Goal: Information Seeking & Learning: Learn about a topic

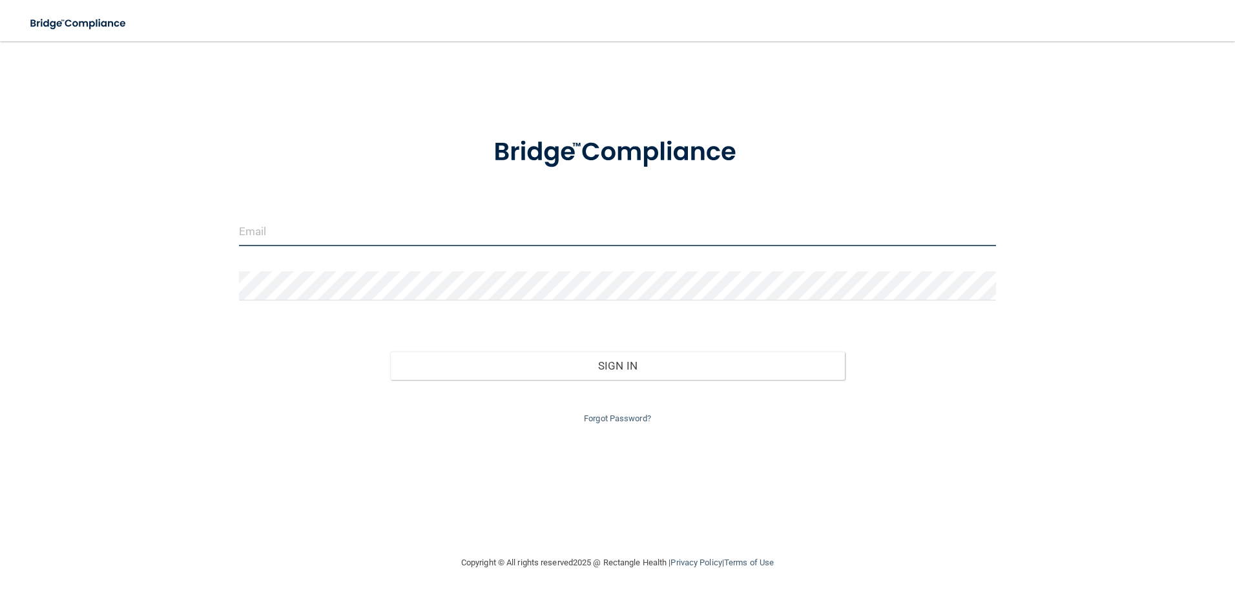
click at [320, 229] on input "email" at bounding box center [617, 231] width 757 height 29
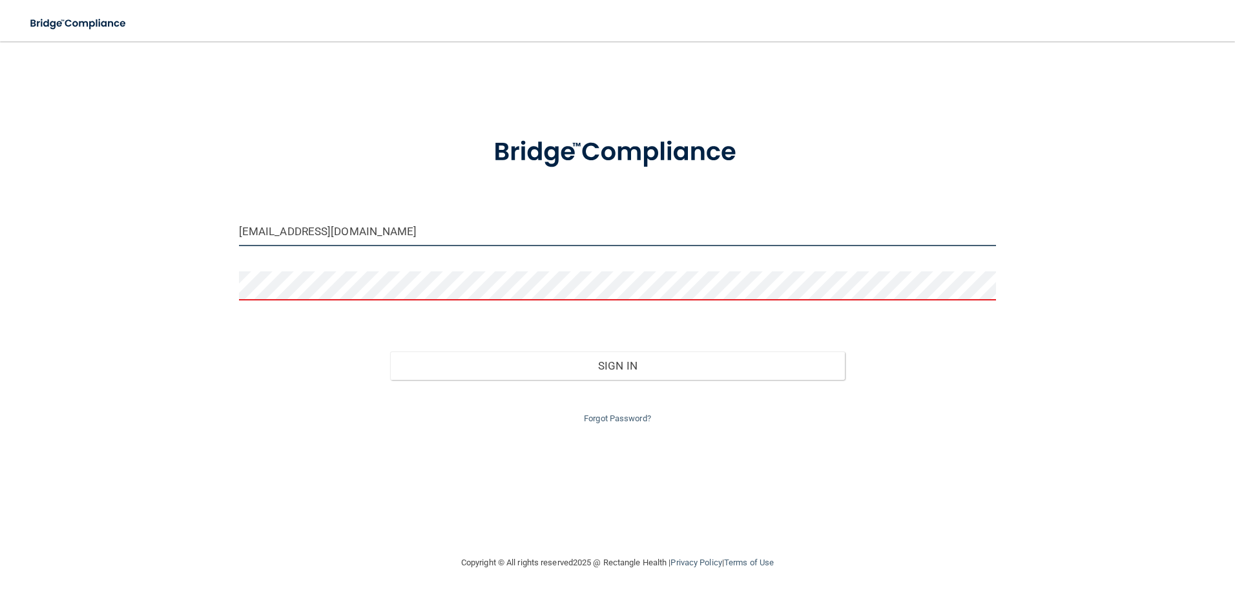
drag, startPoint x: 311, startPoint y: 231, endPoint x: 402, endPoint y: 227, distance: 91.8
click at [402, 227] on input "[EMAIL_ADDRESS][DOMAIN_NAME]" at bounding box center [617, 231] width 757 height 29
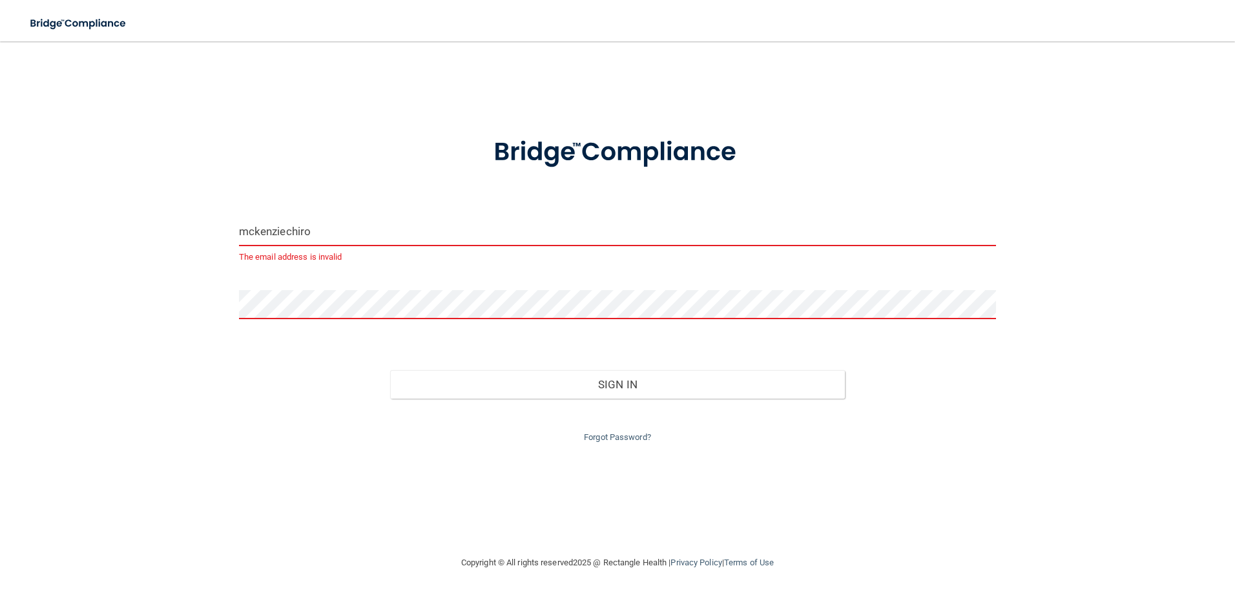
click at [318, 238] on input "mckenziechiro" at bounding box center [617, 231] width 757 height 29
type input "[EMAIL_ADDRESS][DOMAIN_NAME]"
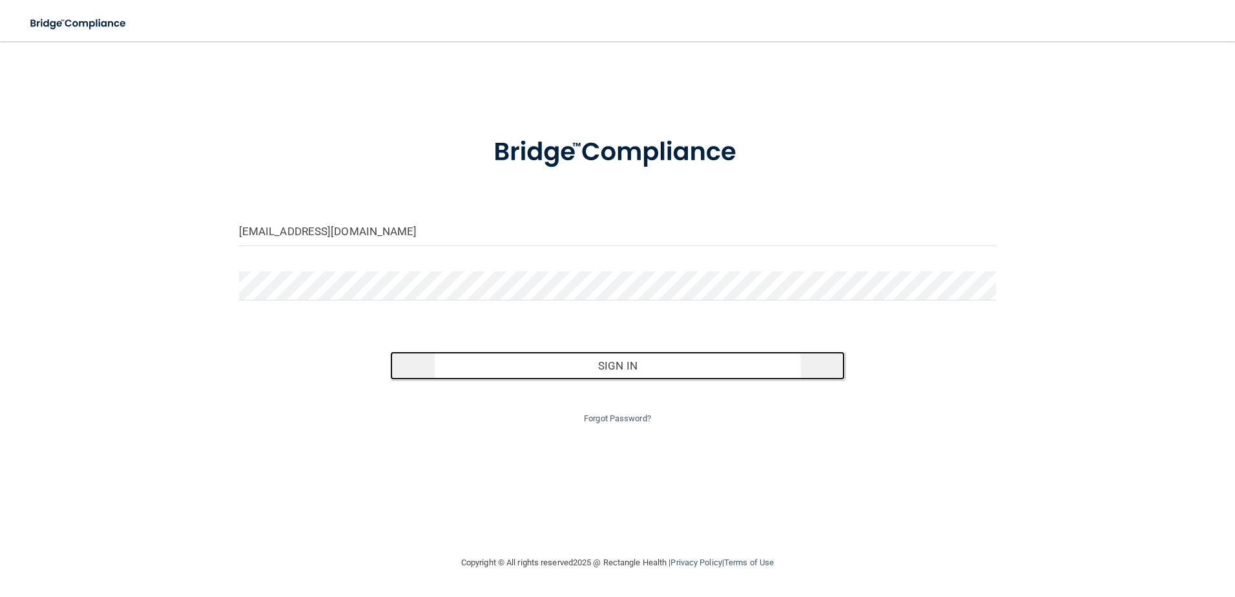
click at [486, 373] on button "Sign In" at bounding box center [617, 365] width 455 height 28
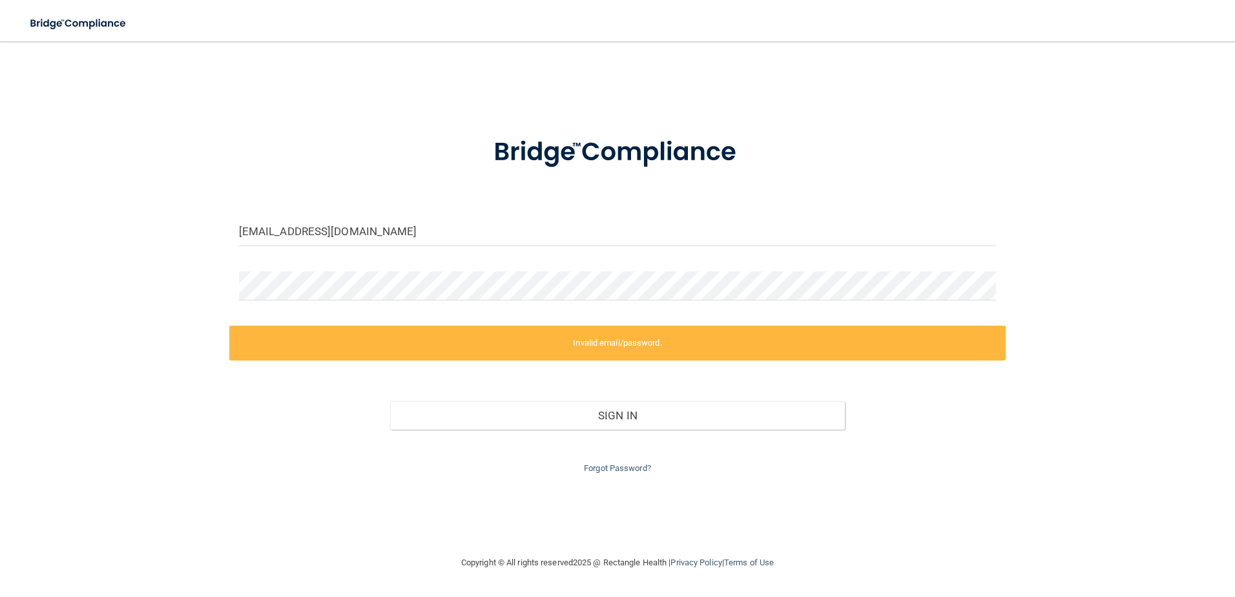
click at [234, 98] on div "mckenziechiro.ep@gmail.com Invalid email/password. You don't have permission to…" at bounding box center [617, 298] width 1183 height 488
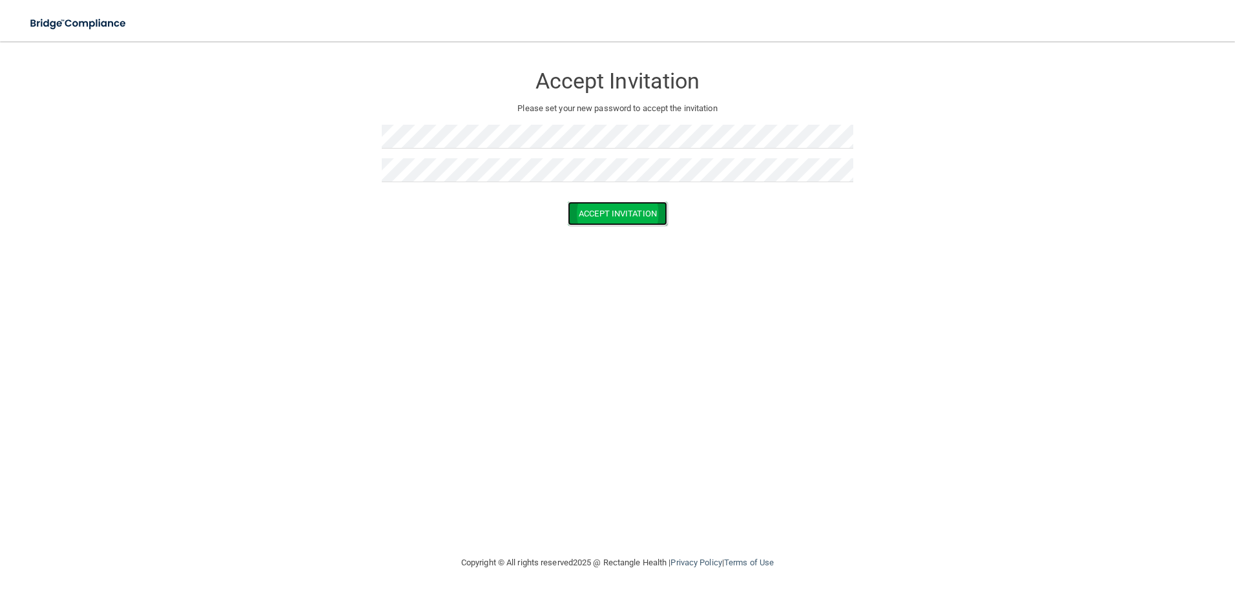
click at [610, 218] on button "Accept Invitation" at bounding box center [617, 213] width 99 height 24
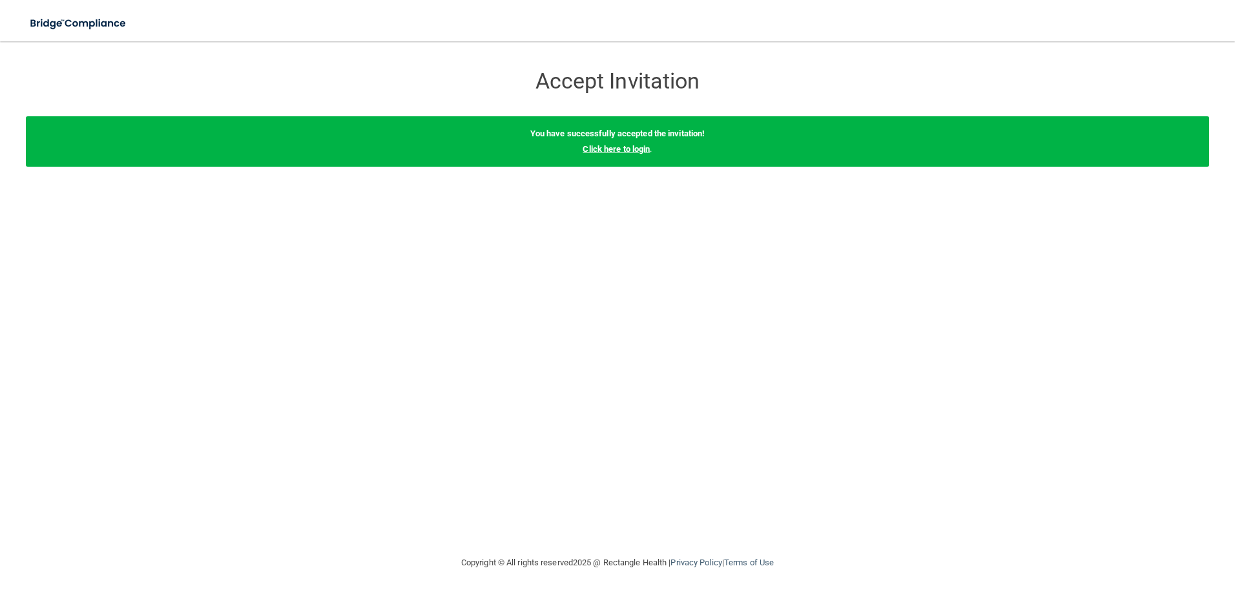
click at [601, 149] on link "Click here to login" at bounding box center [615, 149] width 67 height 10
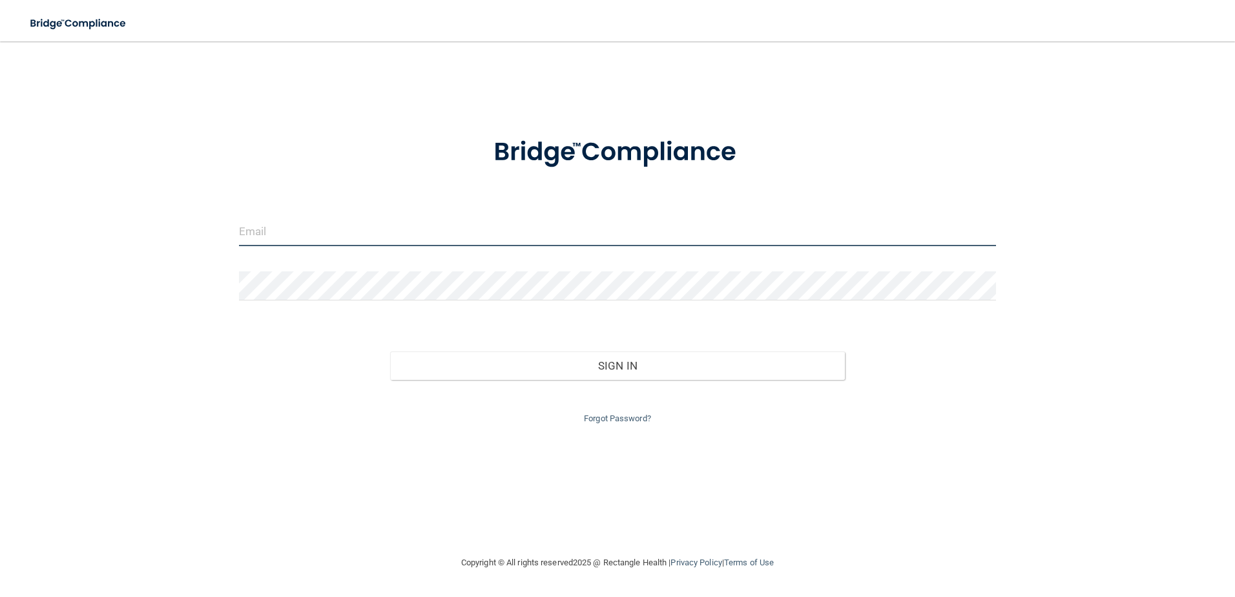
type input "[EMAIL_ADDRESS][DOMAIN_NAME]"
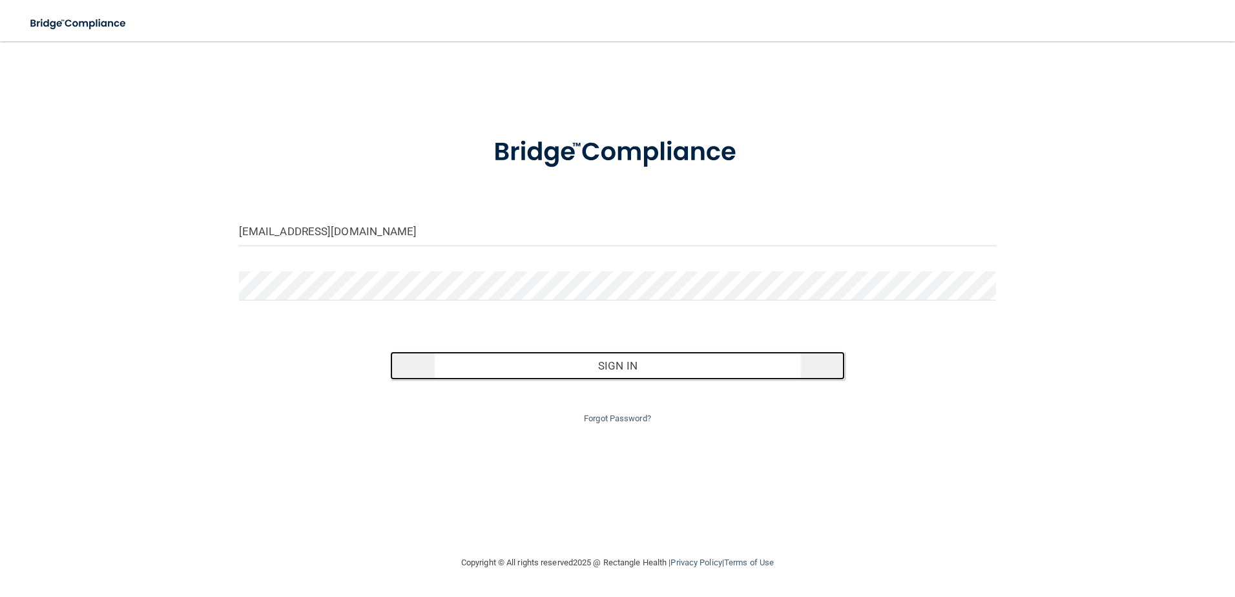
click at [594, 364] on button "Sign In" at bounding box center [617, 365] width 455 height 28
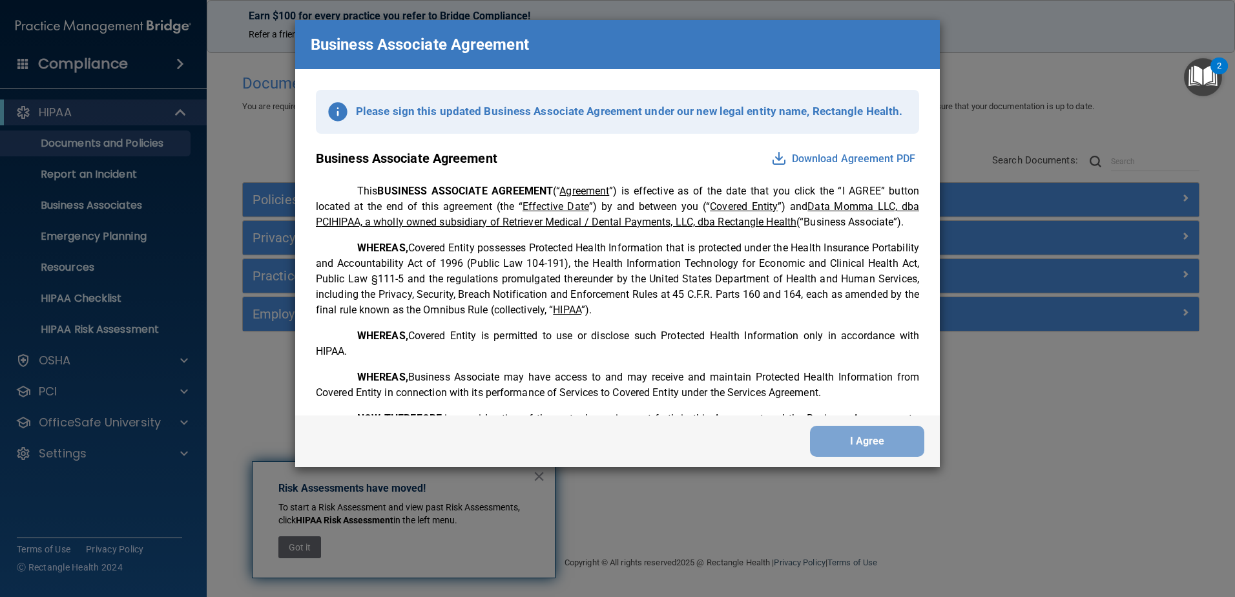
click at [798, 158] on button "Download Agreement PDF" at bounding box center [843, 159] width 152 height 21
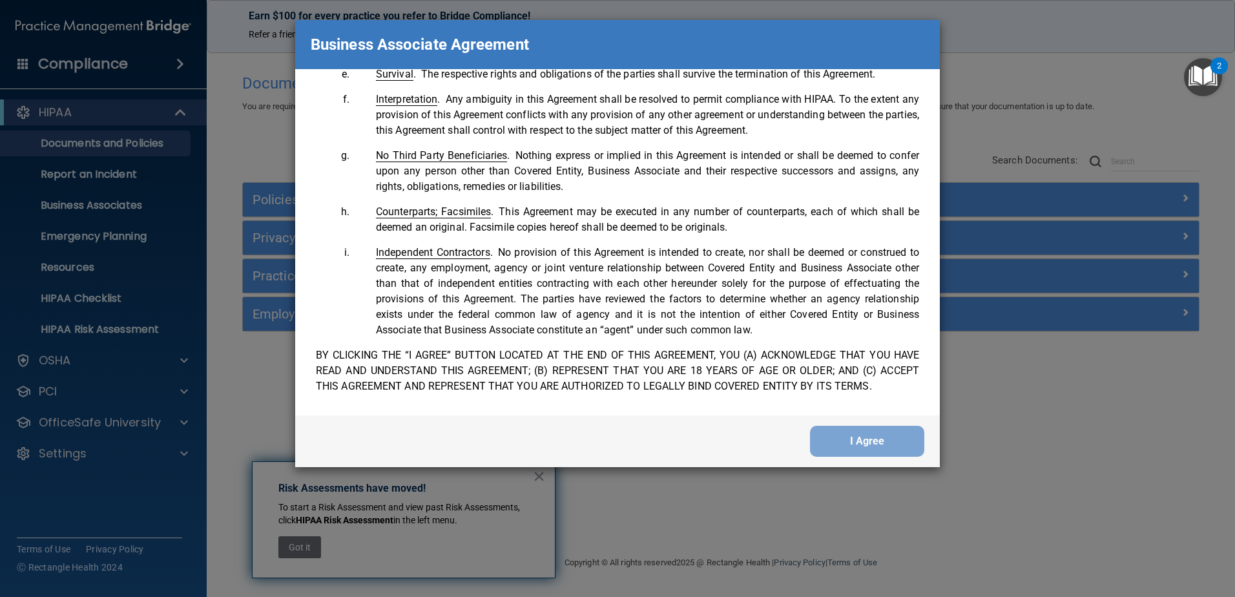
scroll to position [2633, 0]
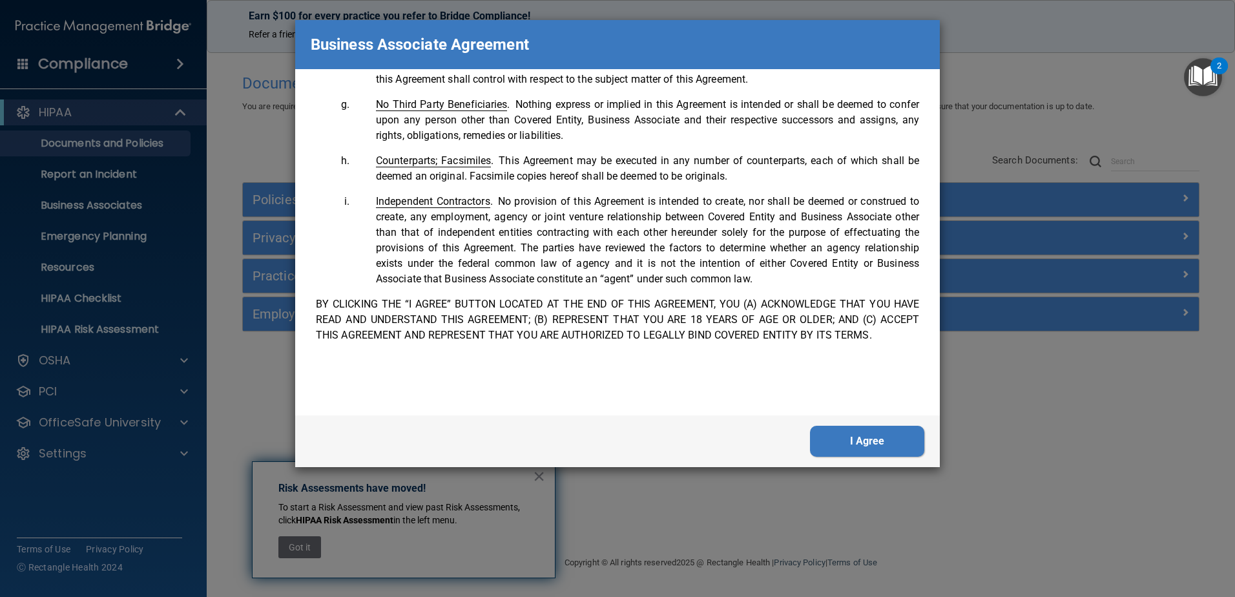
click at [856, 440] on button "I Agree" at bounding box center [867, 441] width 114 height 31
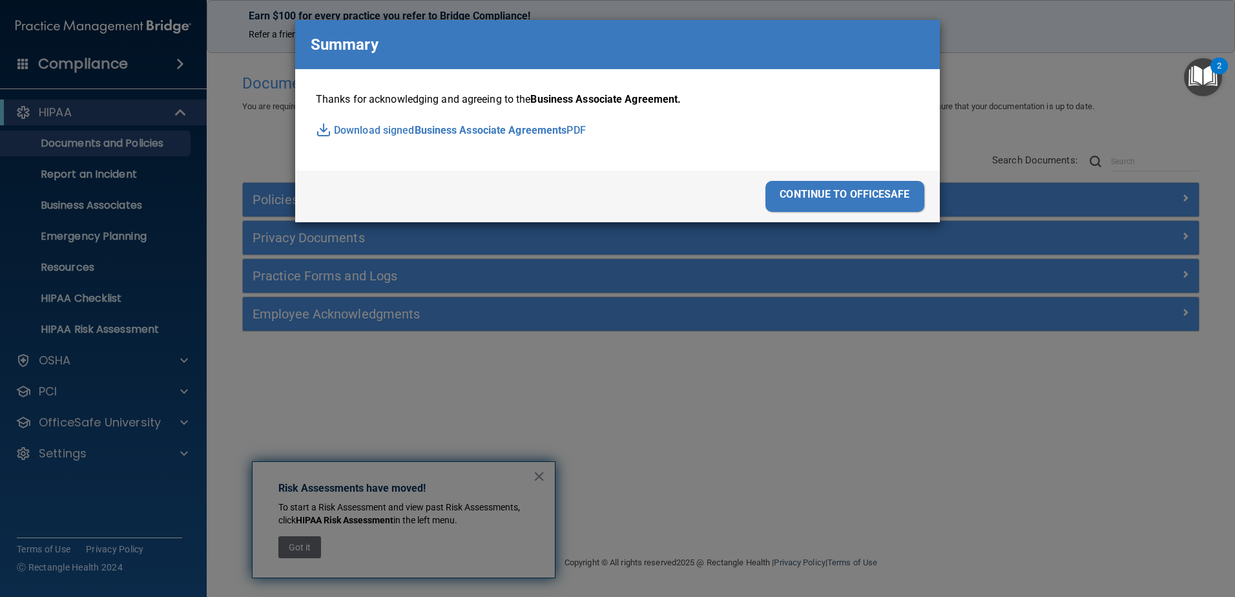
click at [373, 127] on p "Download signed Business Associate Agreements PDF" at bounding box center [617, 130] width 603 height 19
click at [870, 198] on div "continue to officesafe" at bounding box center [844, 196] width 159 height 31
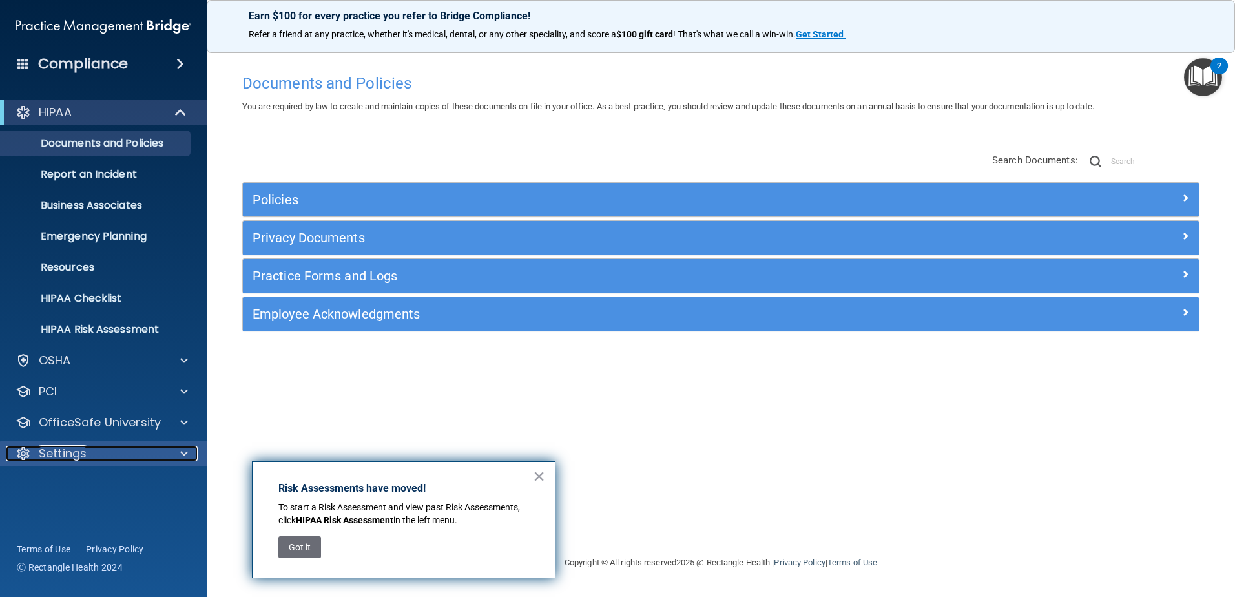
click at [74, 456] on p "Settings" at bounding box center [63, 453] width 48 height 15
click at [75, 484] on p "My Account" at bounding box center [96, 484] width 176 height 13
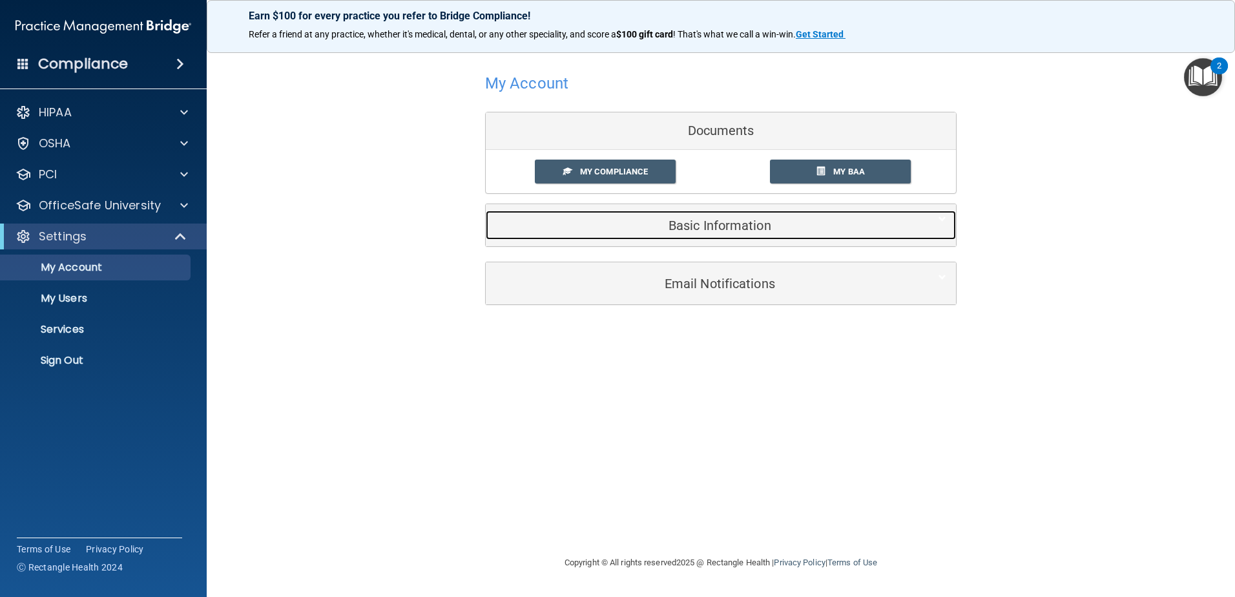
click at [721, 221] on h5 "Basic Information" at bounding box center [700, 225] width 411 height 14
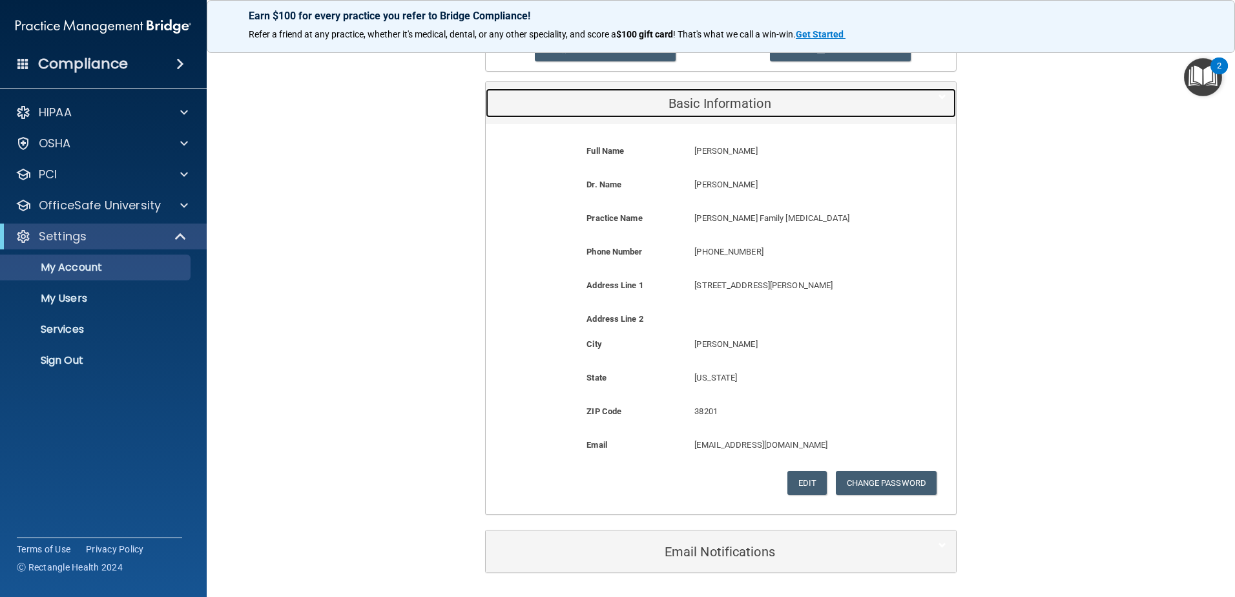
scroll to position [129, 0]
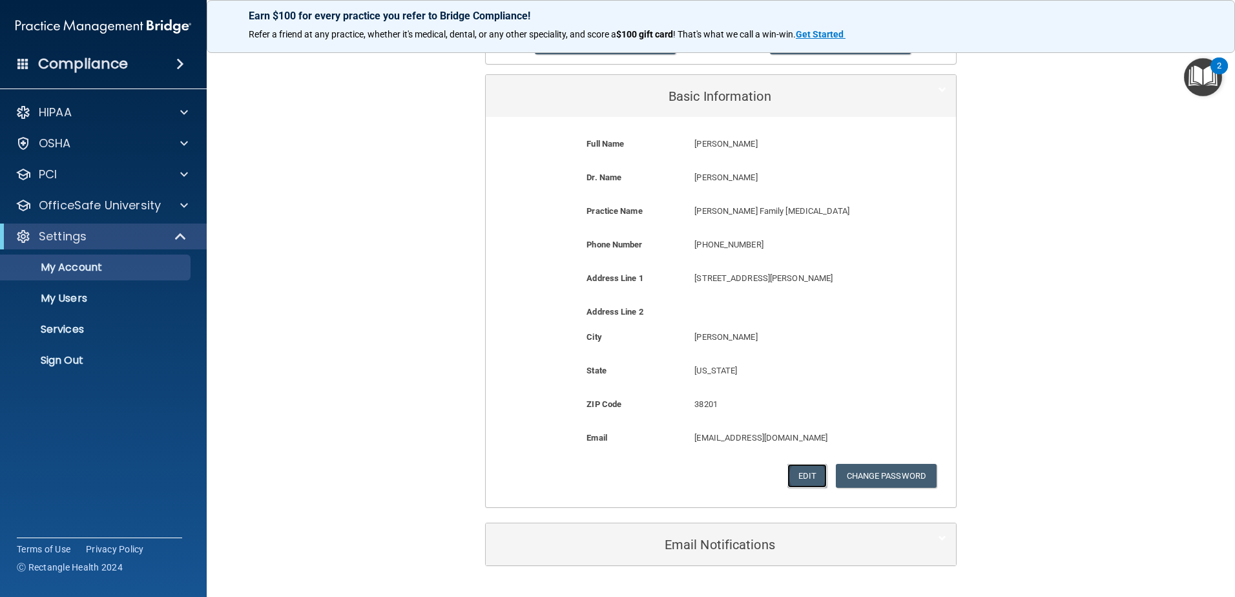
click at [808, 477] on button "Edit" at bounding box center [806, 476] width 39 height 24
select select "42"
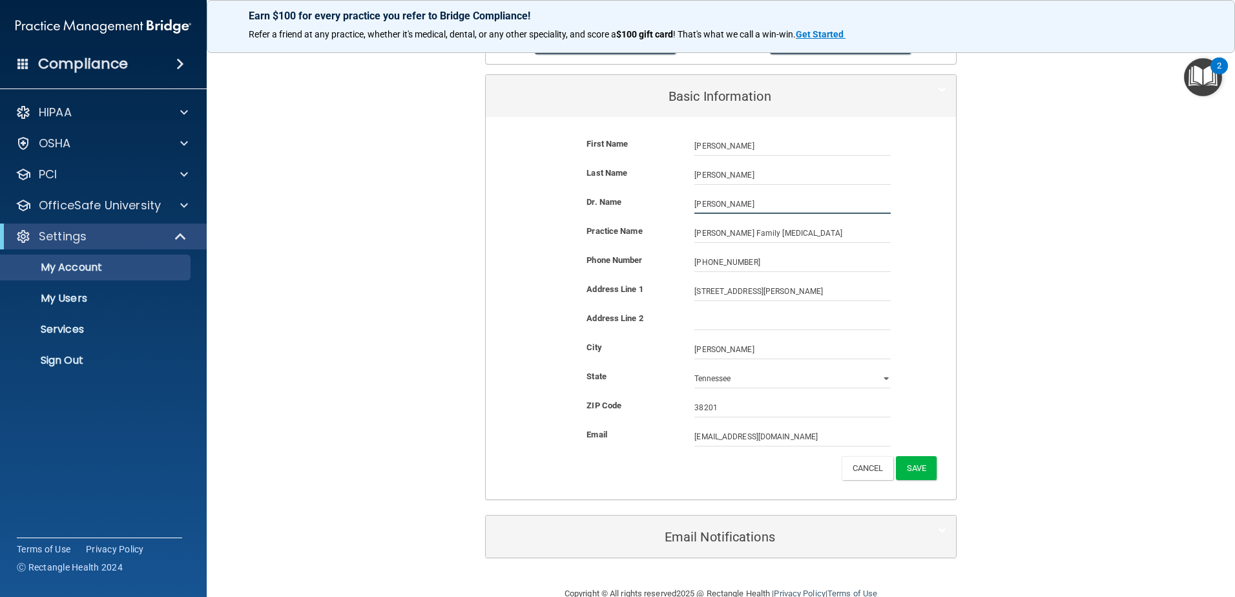
drag, startPoint x: 707, startPoint y: 205, endPoint x: 681, endPoint y: 204, distance: 26.5
click at [684, 204] on div "Erica Patrick Erica Patrick" at bounding box center [792, 203] width 216 height 19
type input "Duane L Patrick IV"
click at [910, 469] on button "Save" at bounding box center [916, 468] width 41 height 24
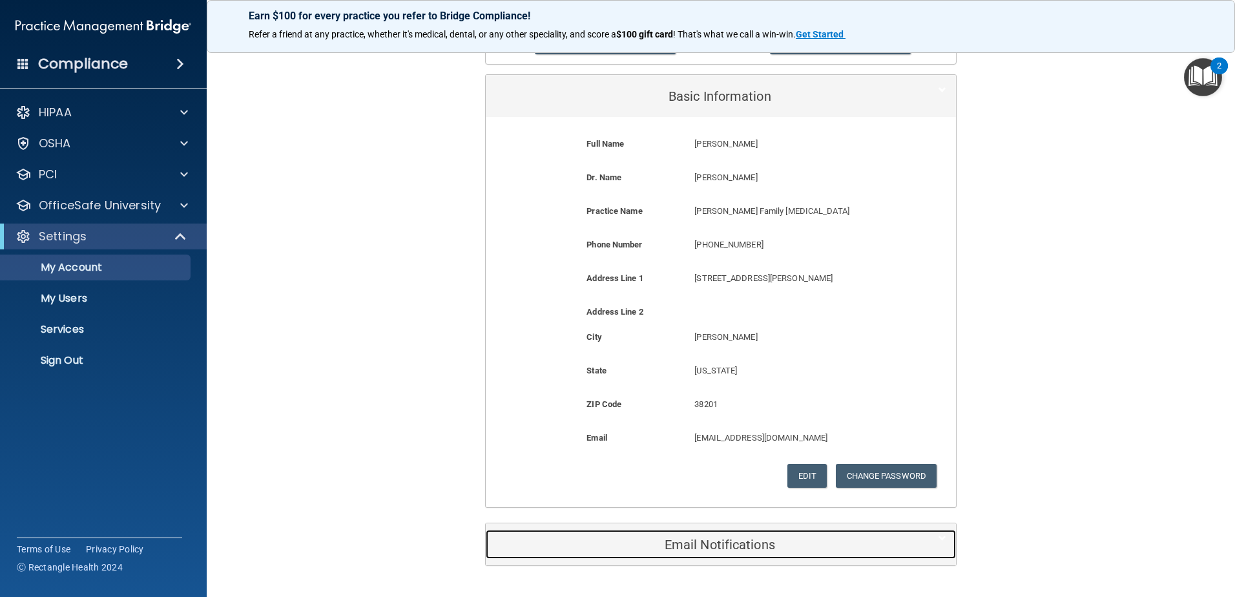
click at [706, 543] on h5 "Email Notifications" at bounding box center [700, 544] width 411 height 14
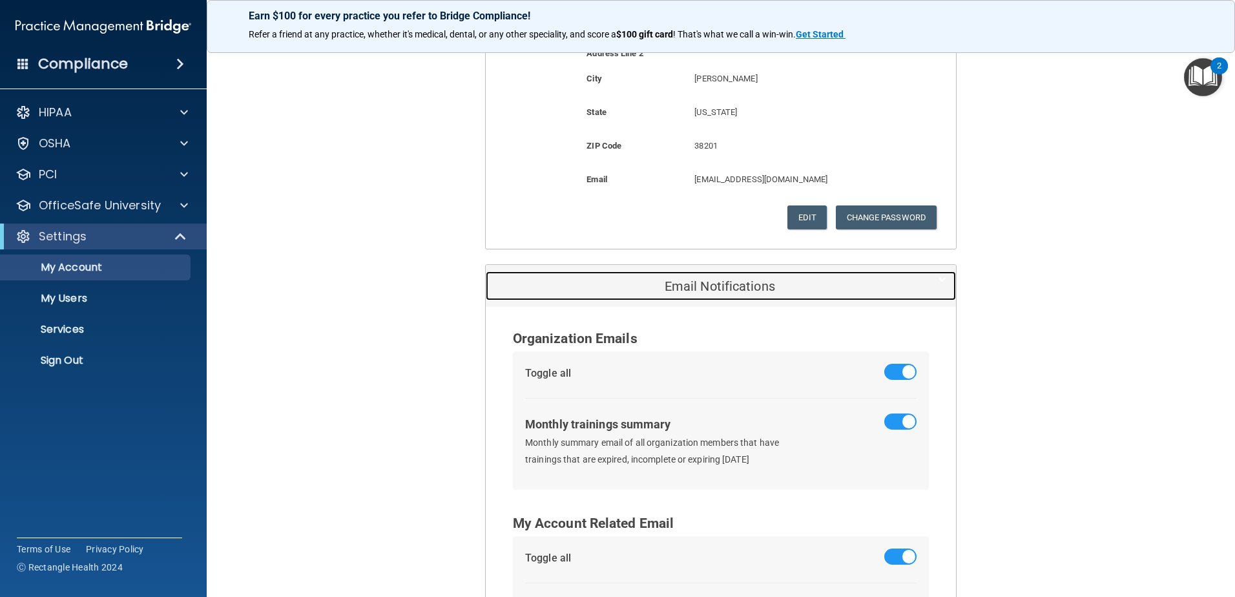
scroll to position [509, 0]
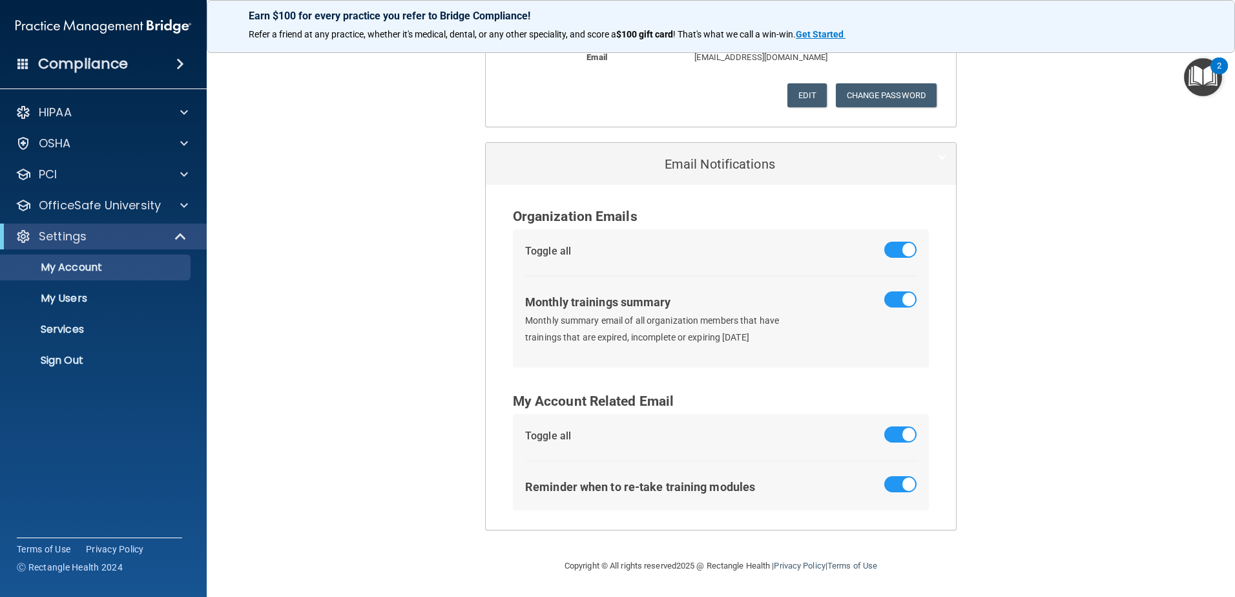
click at [376, 321] on div "My Account Documents My Compliance My Compliance My BAA Basic Information Full …" at bounding box center [720, 45] width 976 height 1000
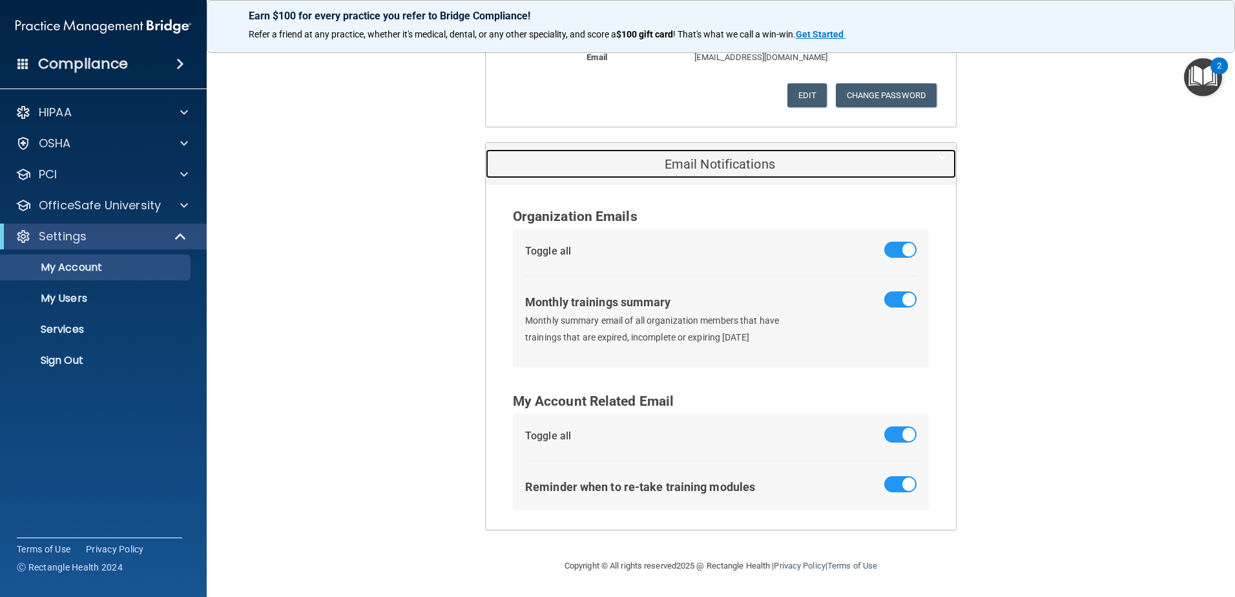
click at [683, 165] on h5 "Email Notifications" at bounding box center [700, 164] width 411 height 14
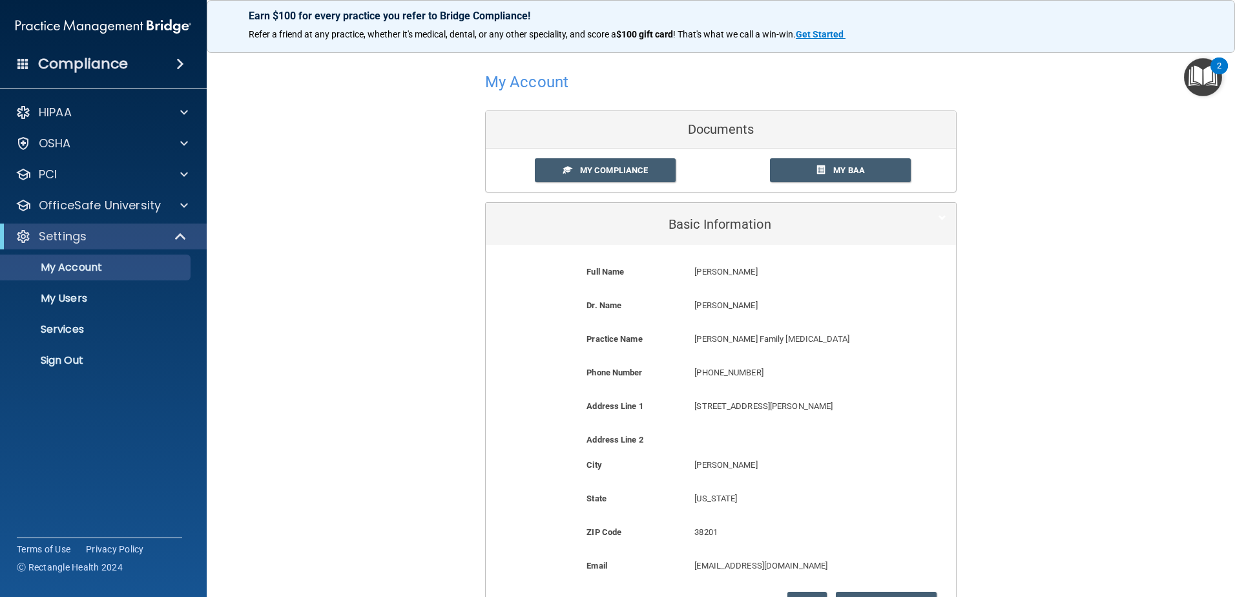
scroll to position [0, 0]
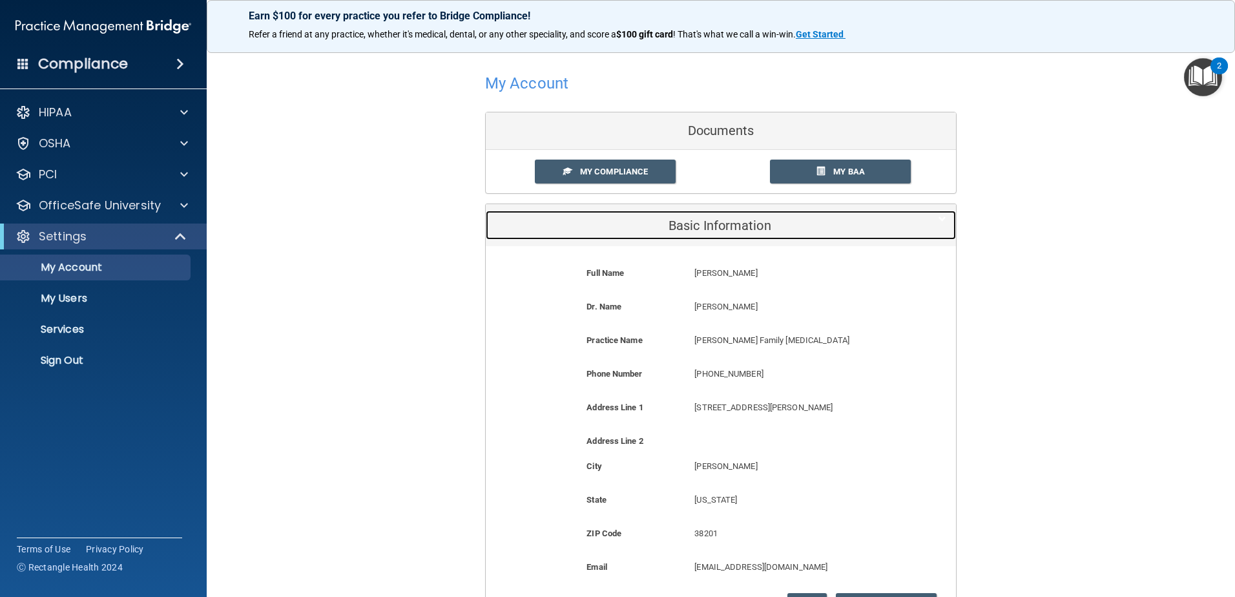
click at [711, 226] on h5 "Basic Information" at bounding box center [700, 225] width 411 height 14
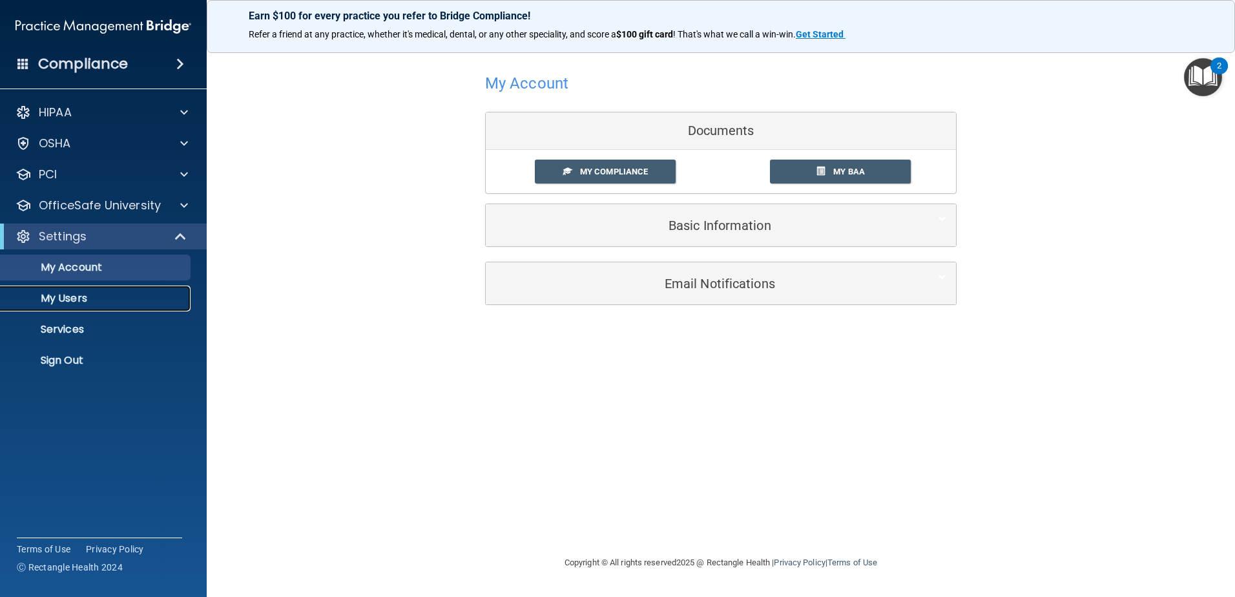
click at [65, 300] on p "My Users" at bounding box center [96, 298] width 176 height 13
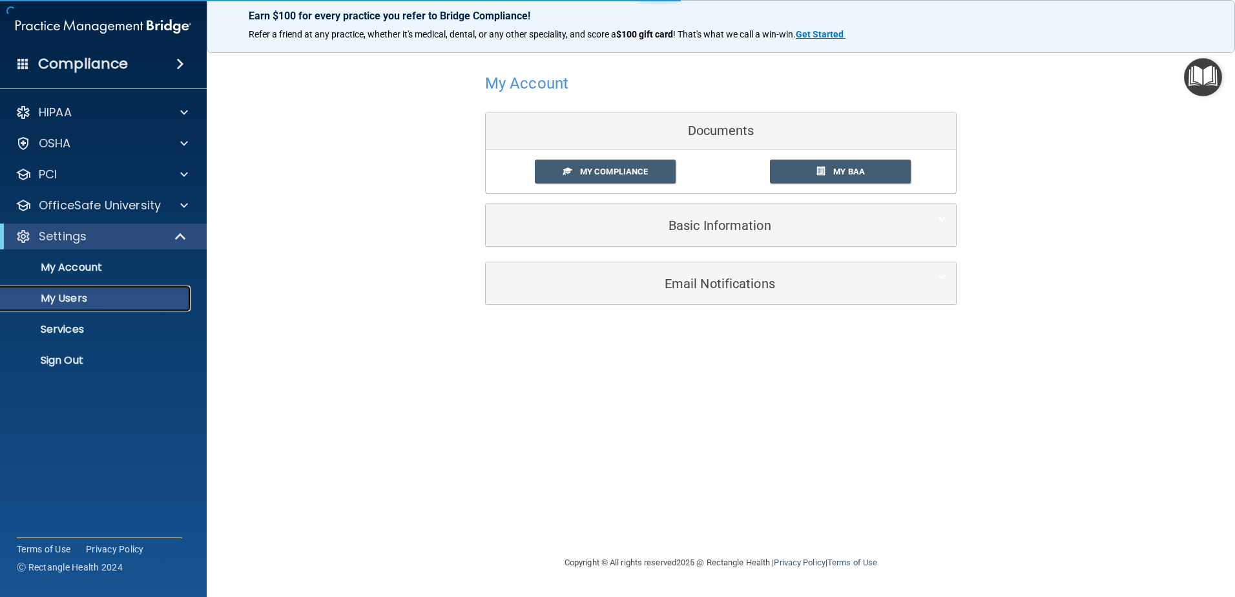
select select "20"
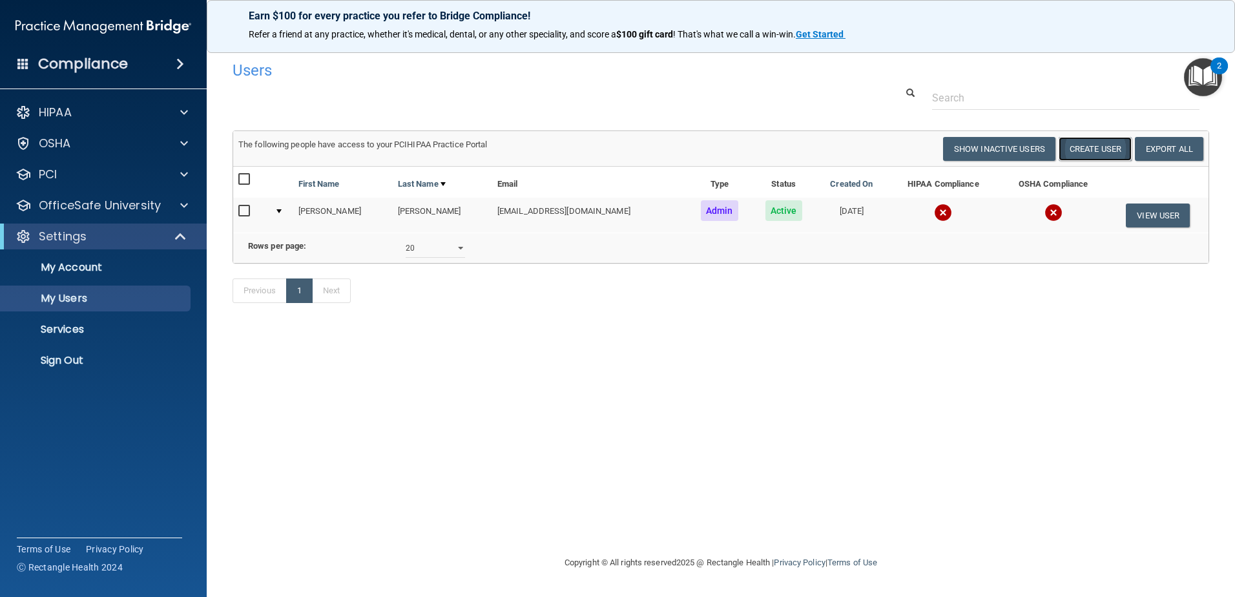
click at [1093, 147] on button "Create User" at bounding box center [1094, 149] width 73 height 24
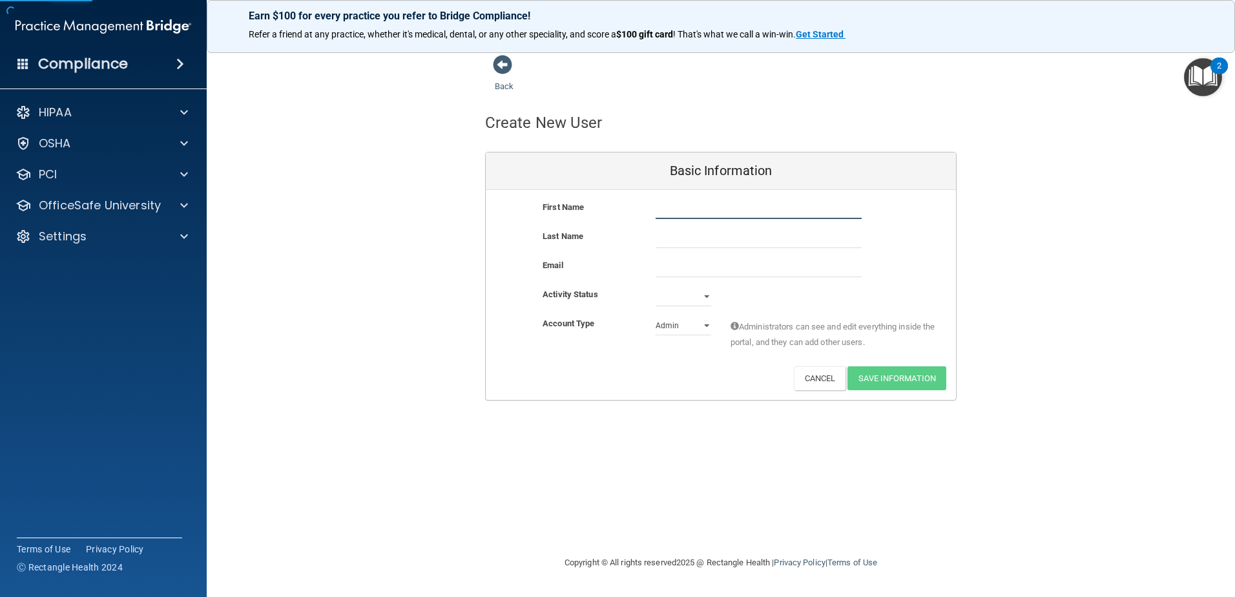
click at [671, 213] on input "text" at bounding box center [758, 209] width 206 height 19
type input "Duane"
type input "Patrick IV"
click at [659, 269] on input "email" at bounding box center [758, 267] width 206 height 19
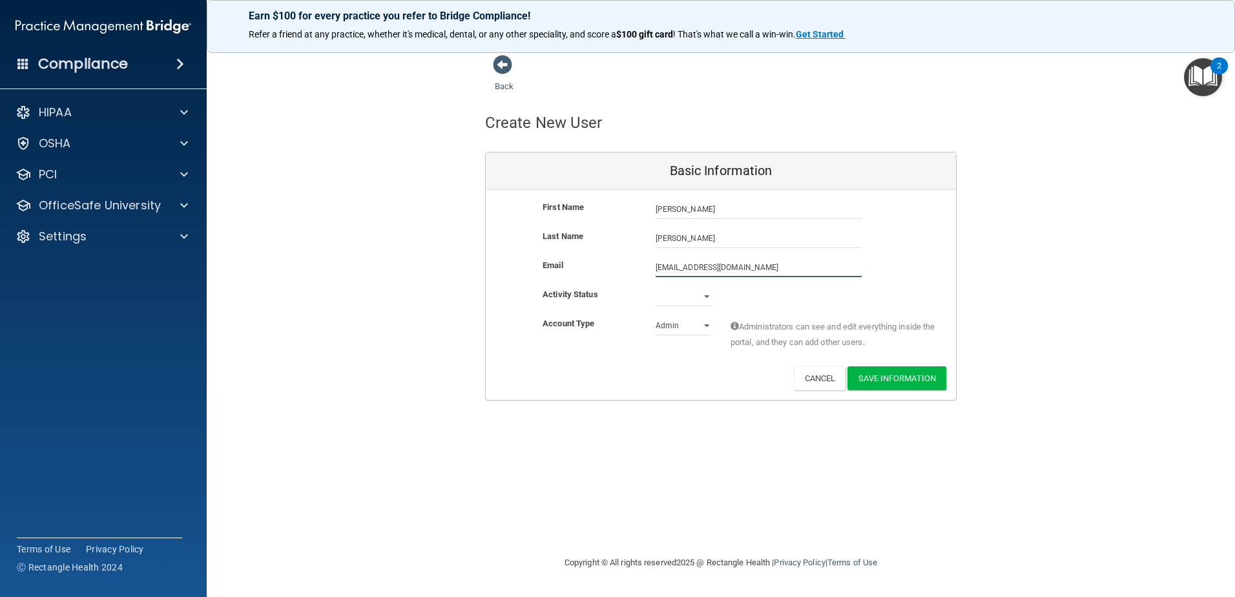
type input "[EMAIL_ADDRESS][DOMAIN_NAME]"
click at [669, 295] on select "Active Inactive" at bounding box center [683, 296] width 56 height 19
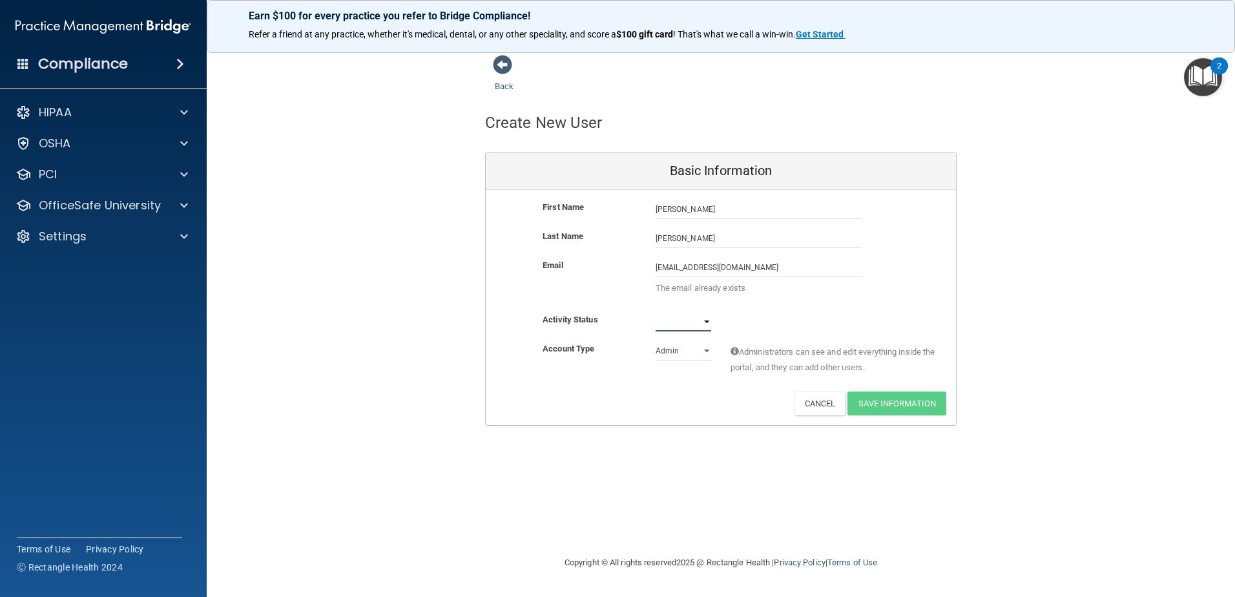
select select "active"
click at [655, 312] on select "Active Inactive" at bounding box center [683, 321] width 56 height 19
click at [705, 349] on select "Admin Member" at bounding box center [683, 350] width 56 height 19
click at [655, 341] on select "Admin Member" at bounding box center [683, 350] width 56 height 19
click at [742, 372] on span "Administrators can see and edit everything inside the portal, and they can add …" at bounding box center [833, 359] width 206 height 31
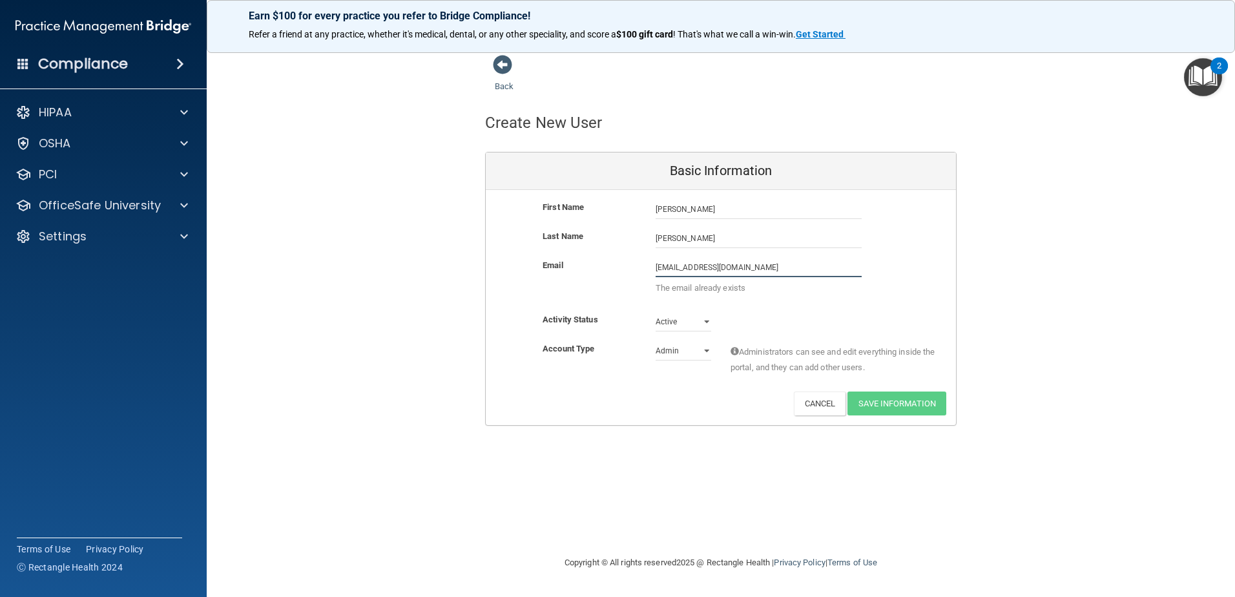
click at [781, 267] on input "[EMAIL_ADDRESS][DOMAIN_NAME]" at bounding box center [758, 267] width 206 height 19
drag, startPoint x: 776, startPoint y: 265, endPoint x: 575, endPoint y: 260, distance: 201.5
click at [577, 262] on div "Email mckenziechiro.ep@gmail.com mckenziechiro.ep@gmail.com The email already e…" at bounding box center [721, 280] width 470 height 45
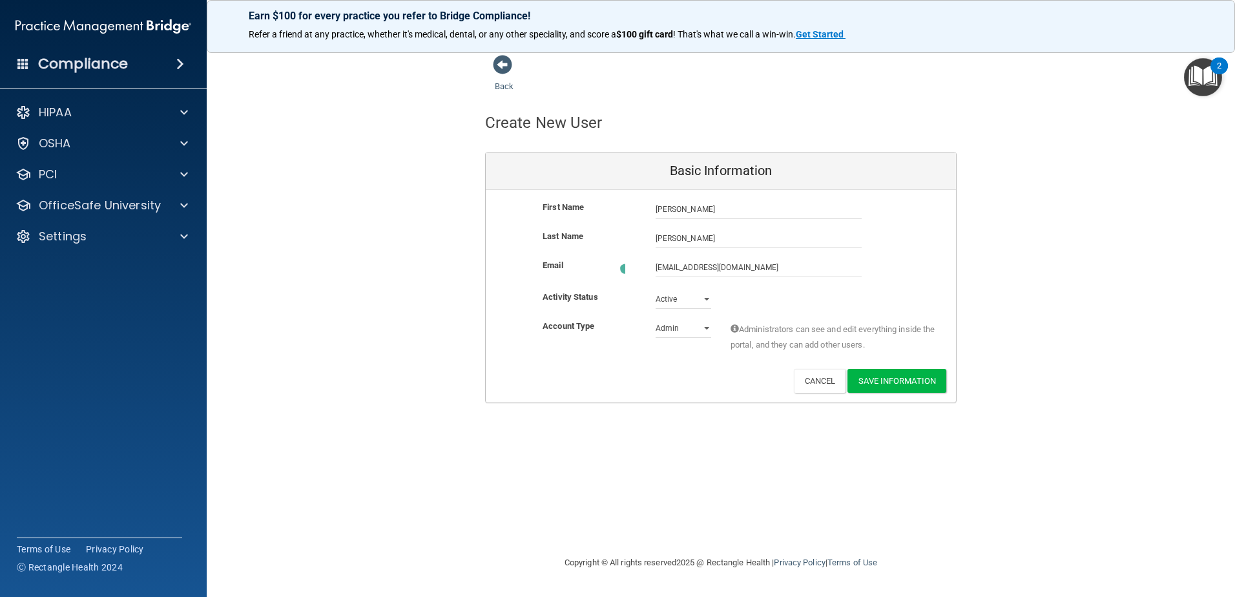
click at [627, 304] on div "First Name Duane Patrick IV Duane Last Name Patrick IV Email mckenziechiro.ep@g…" at bounding box center [721, 296] width 470 height 212
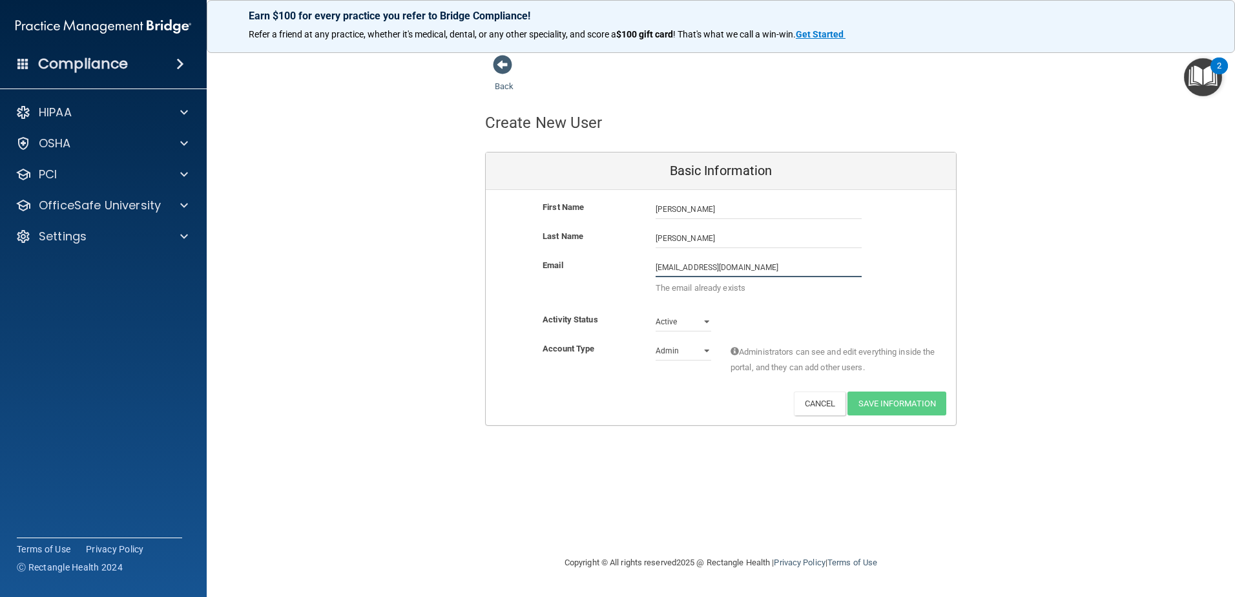
drag, startPoint x: 795, startPoint y: 276, endPoint x: 436, endPoint y: 248, distance: 360.1
click at [437, 250] on div "Back Create New User Basic Information First Name Duane Patrick IV Duane Last N…" at bounding box center [720, 239] width 976 height 371
type input "dpatrickiv@gmail.com"
click at [562, 412] on div "Back Create New User Basic Information First Name Duane Patrick IV Duane Last N…" at bounding box center [720, 298] width 976 height 488
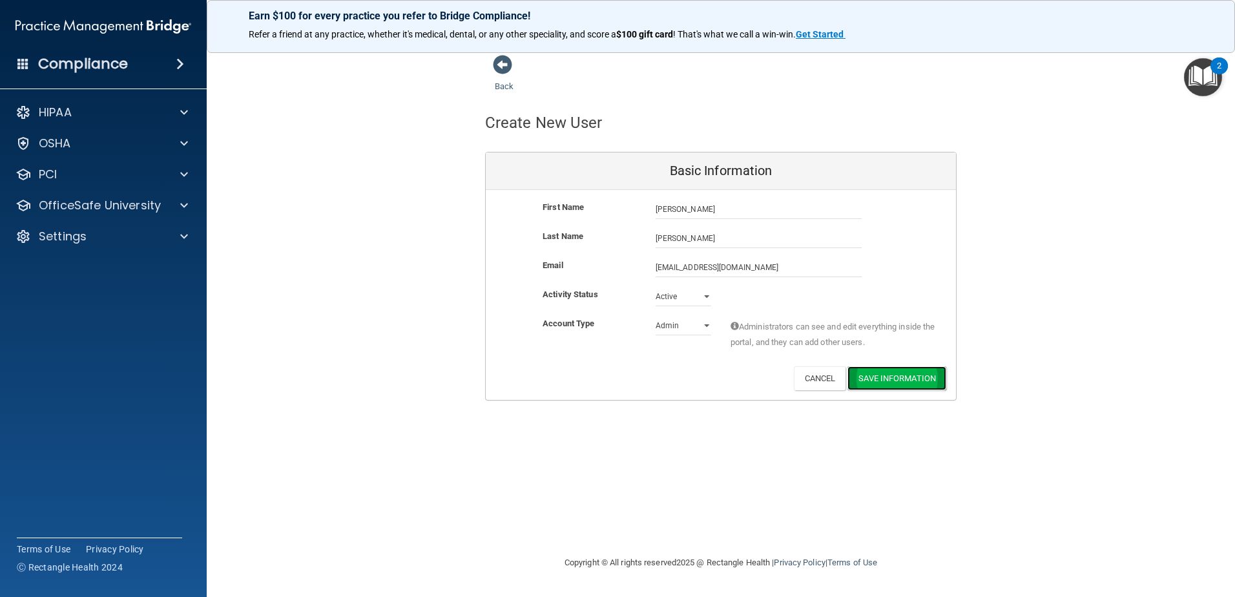
click at [902, 375] on button "Save Information" at bounding box center [896, 378] width 99 height 24
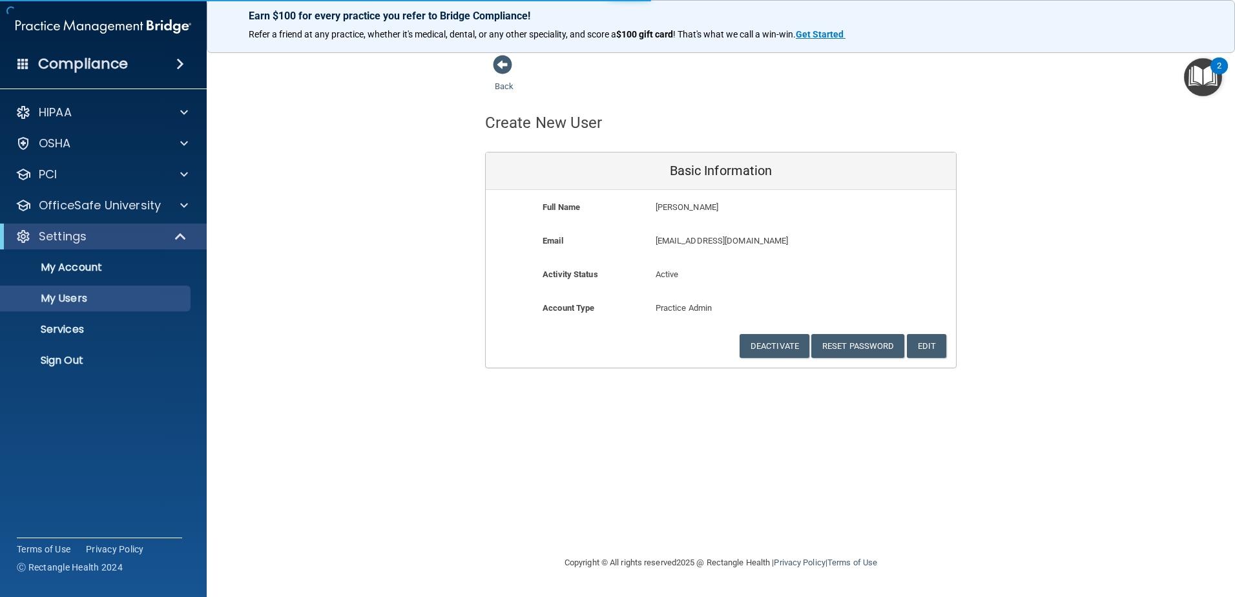
select select "20"
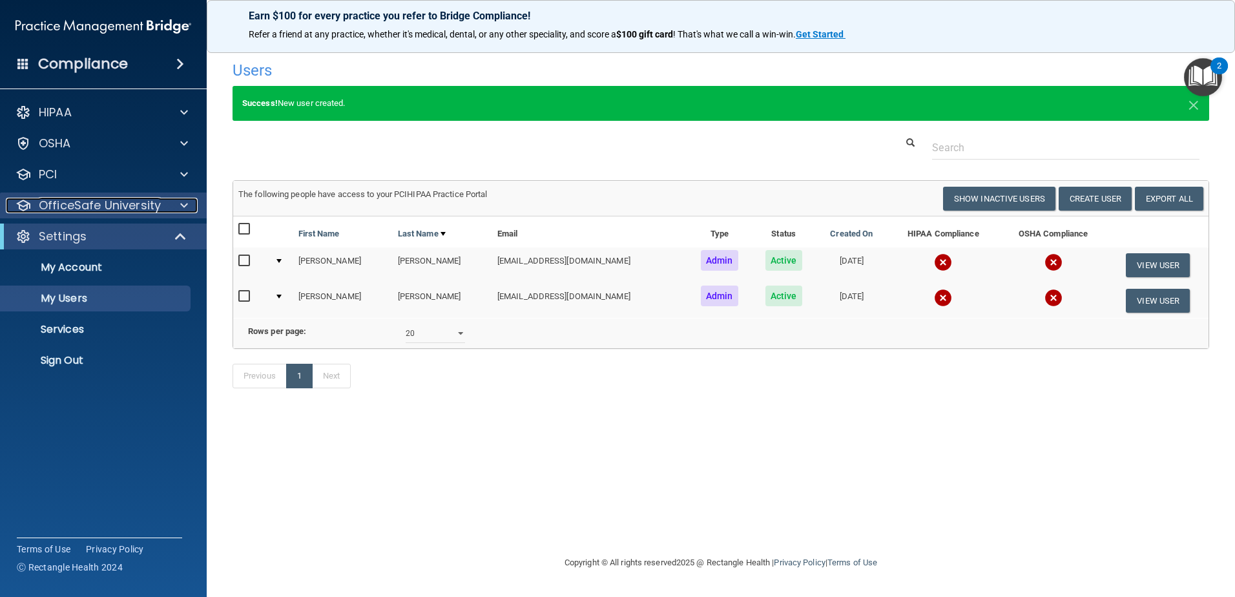
click at [99, 205] on p "OfficeSafe University" at bounding box center [100, 205] width 122 height 15
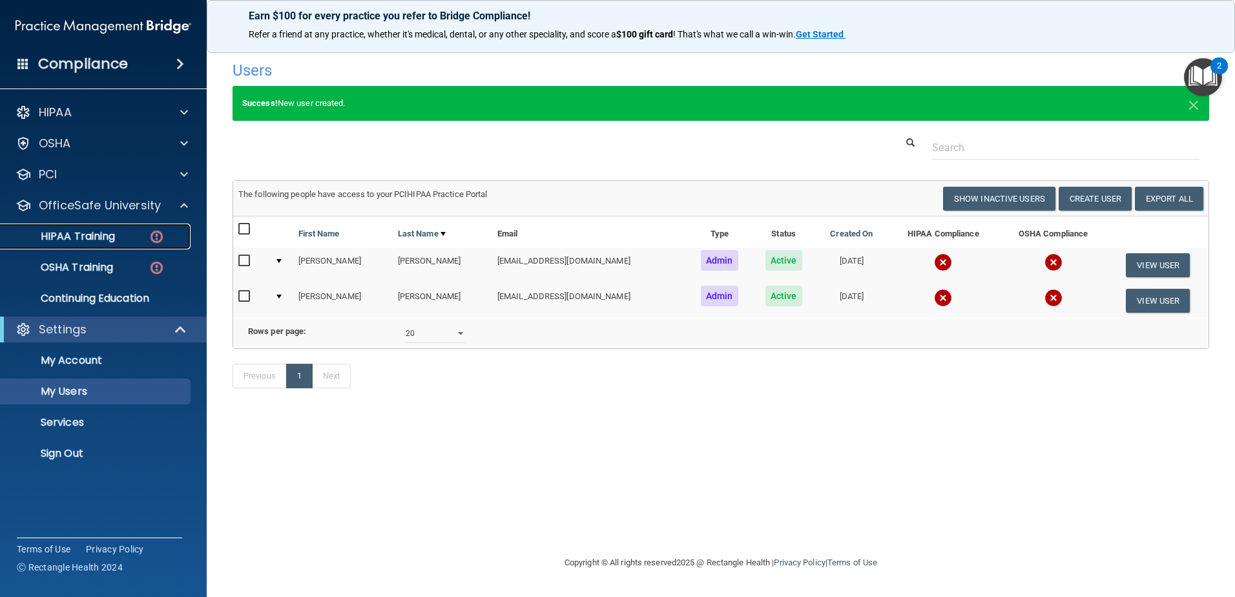
click at [99, 238] on p "HIPAA Training" at bounding box center [61, 236] width 107 height 13
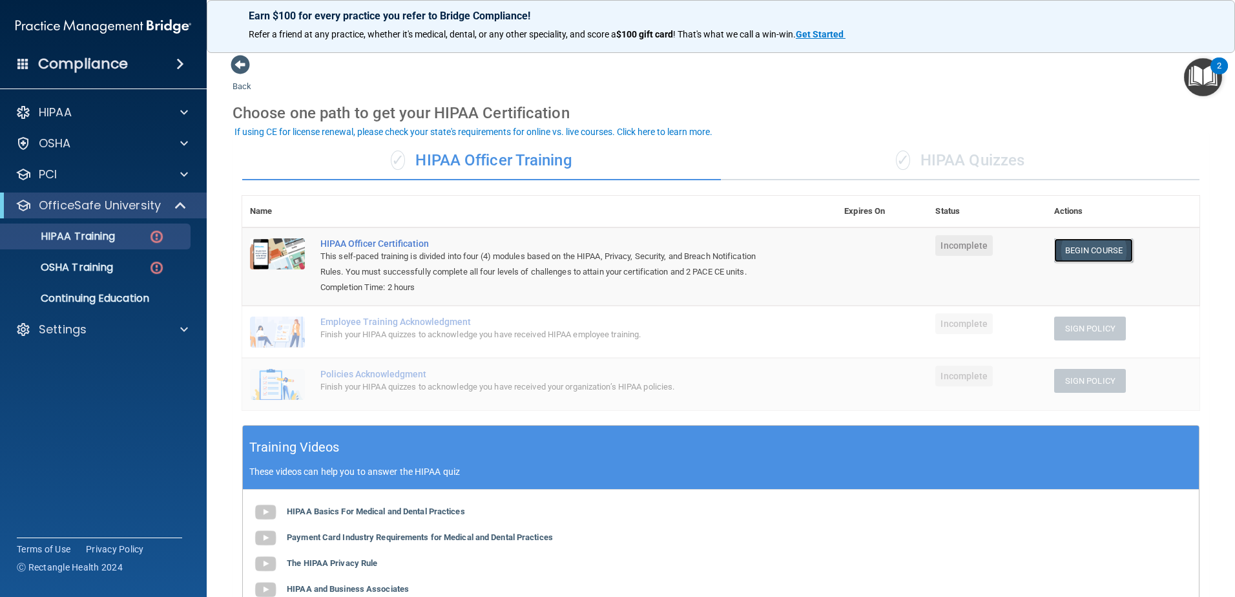
click at [1071, 249] on link "Begin Course" at bounding box center [1093, 250] width 79 height 24
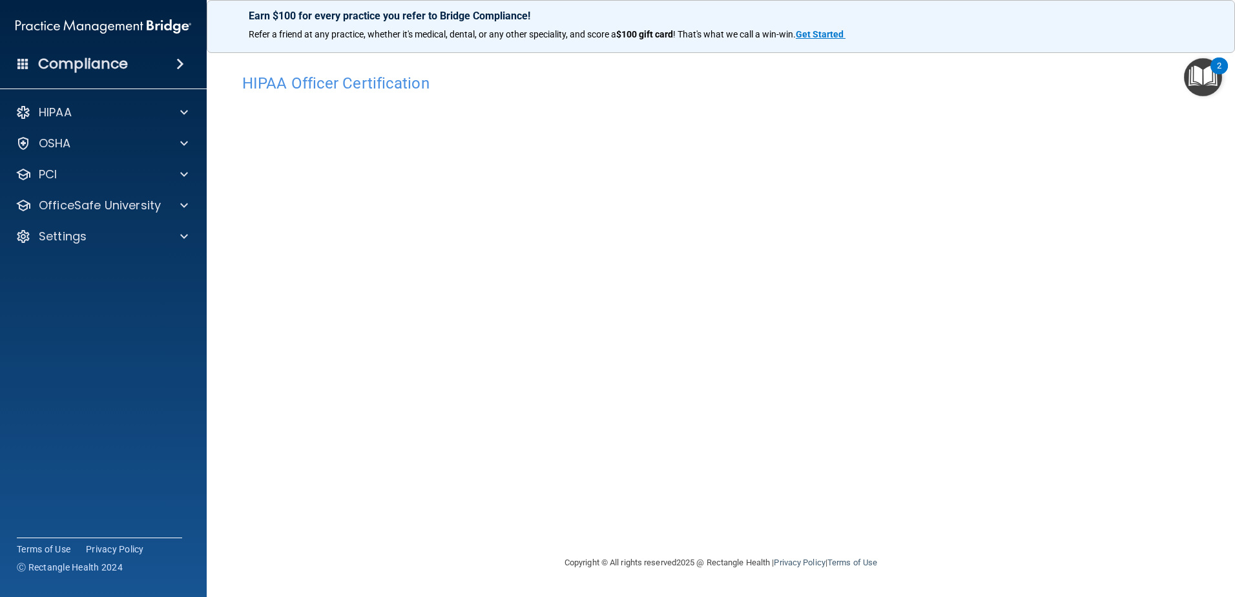
click at [836, 76] on h4 "HIPAA Officer Certification" at bounding box center [720, 83] width 957 height 17
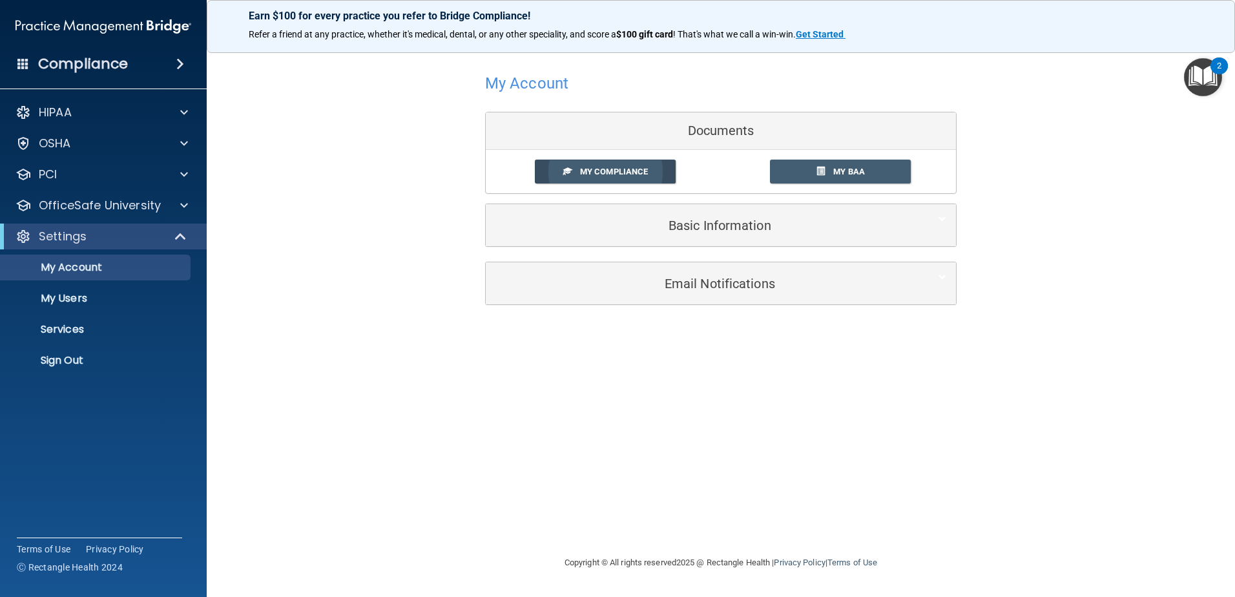
click at [624, 169] on span "My Compliance" at bounding box center [614, 172] width 68 height 10
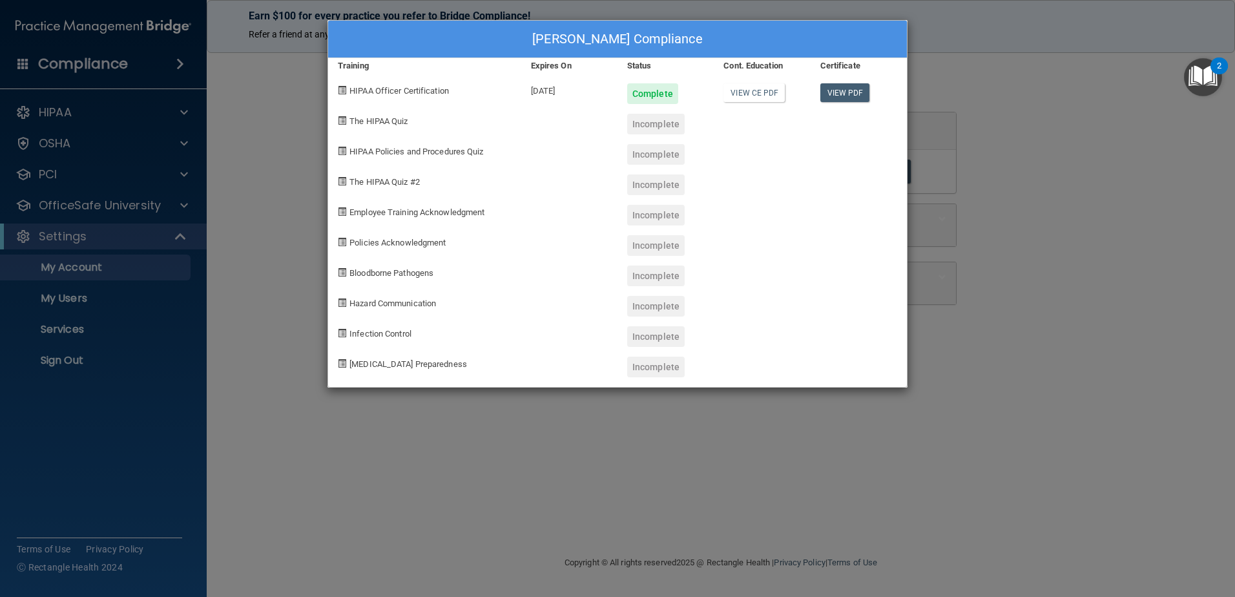
click at [497, 430] on div "Erica Patrick's Compliance Training Expires On Status Cont. Education Certifica…" at bounding box center [617, 298] width 1235 height 597
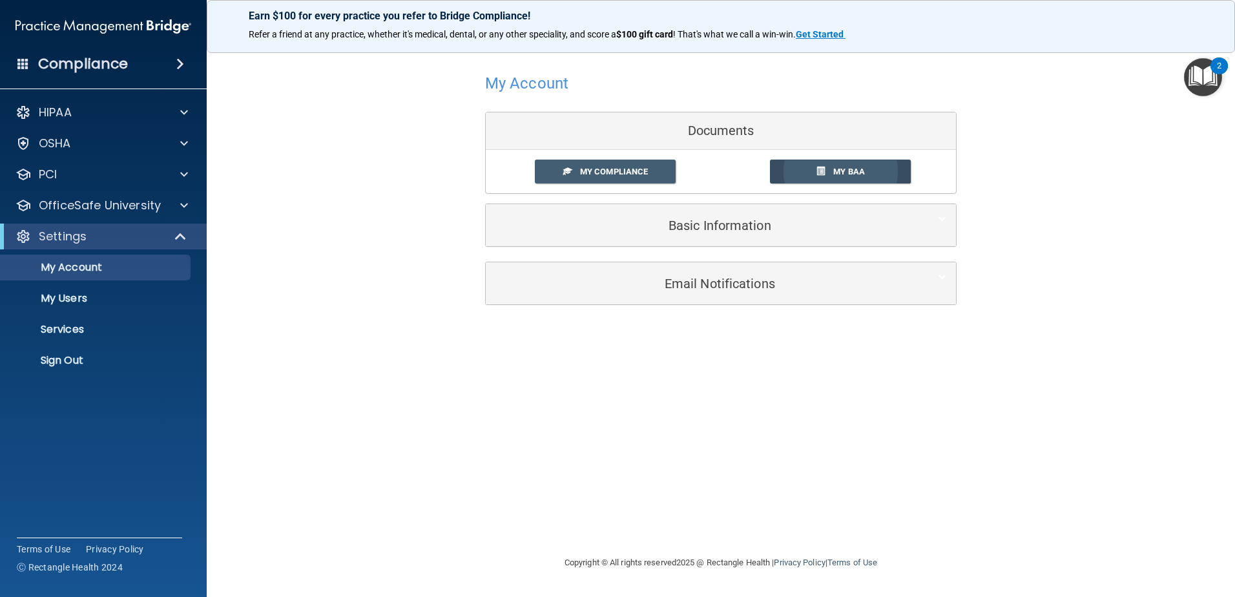
click at [837, 170] on span "My BAA" at bounding box center [849, 172] width 32 height 10
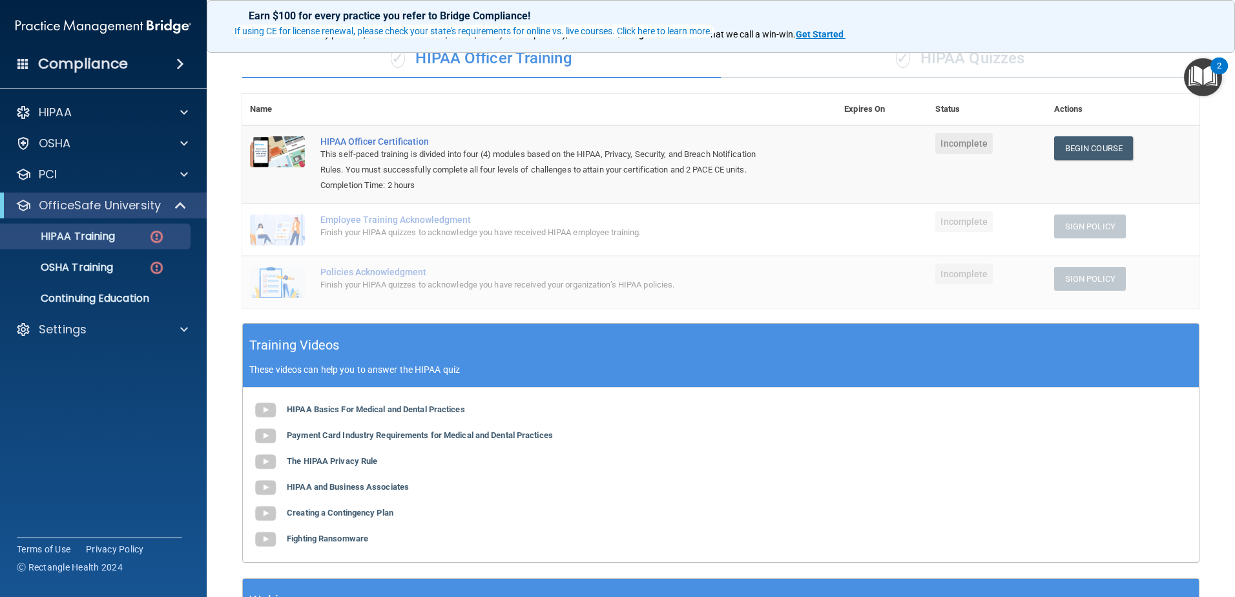
scroll to position [101, 0]
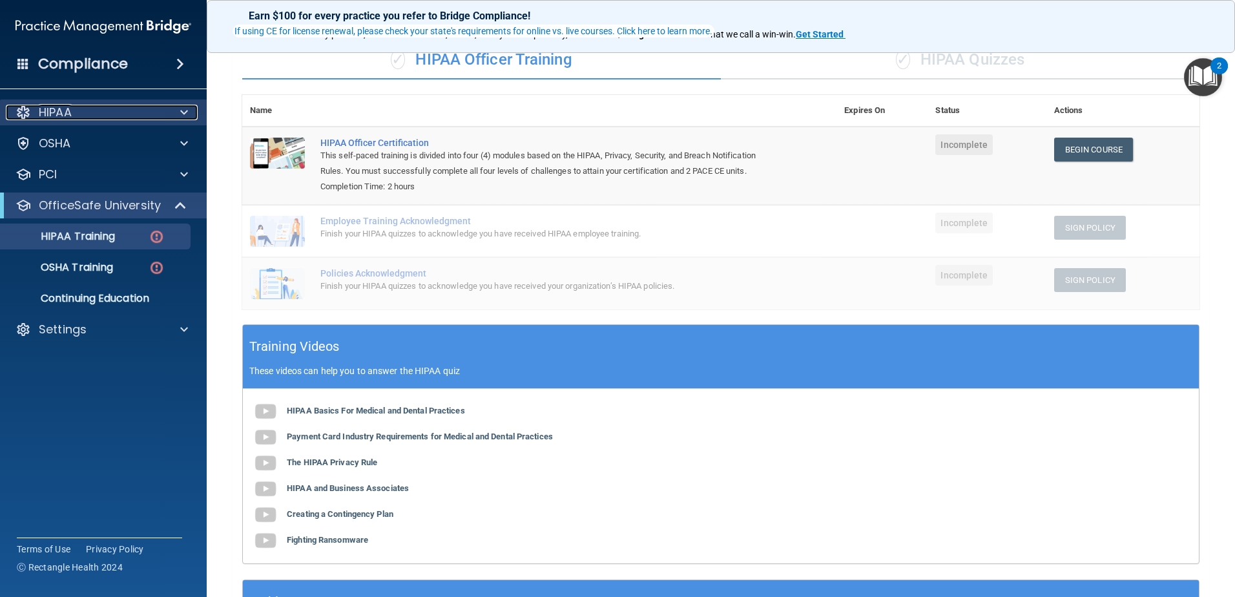
click at [160, 112] on div "HIPAA" at bounding box center [86, 112] width 160 height 15
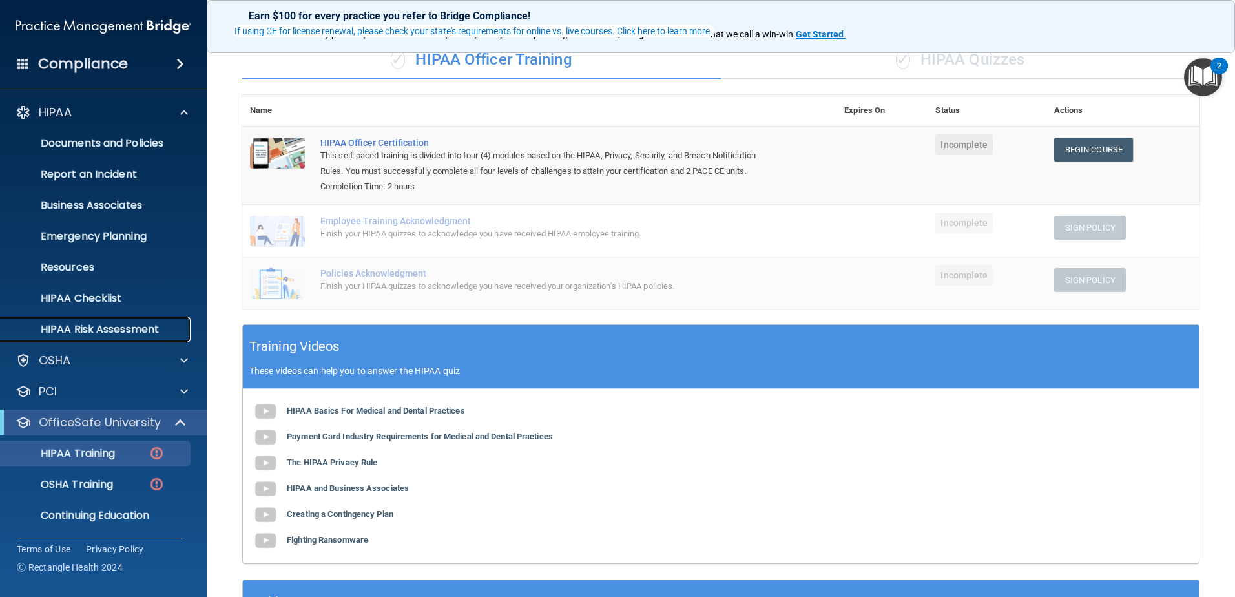
click at [138, 330] on p "HIPAA Risk Assessment" at bounding box center [96, 329] width 176 height 13
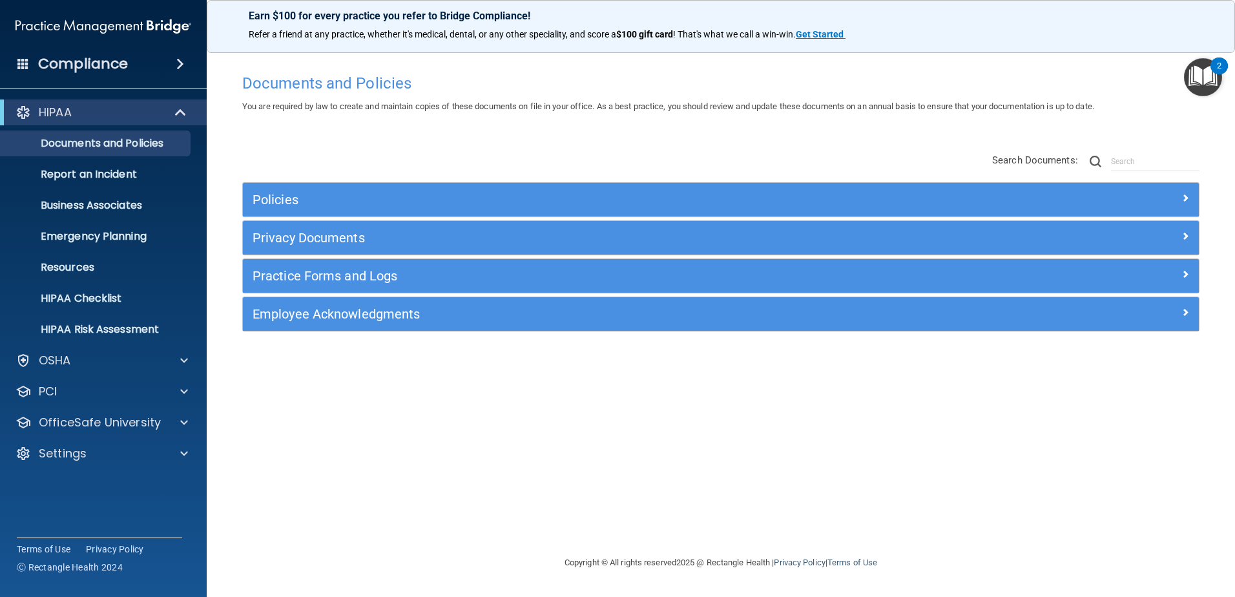
click at [181, 62] on span at bounding box center [180, 63] width 8 height 15
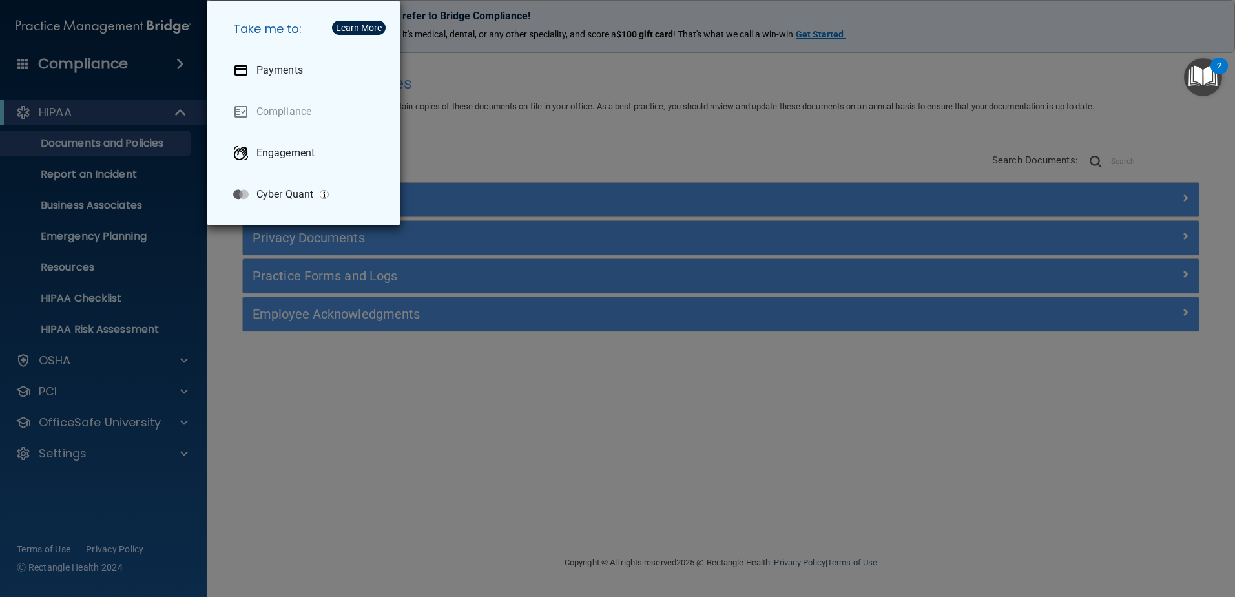
click at [547, 147] on div "Take me to: Payments Compliance Engagement Cyber Quant" at bounding box center [617, 298] width 1235 height 597
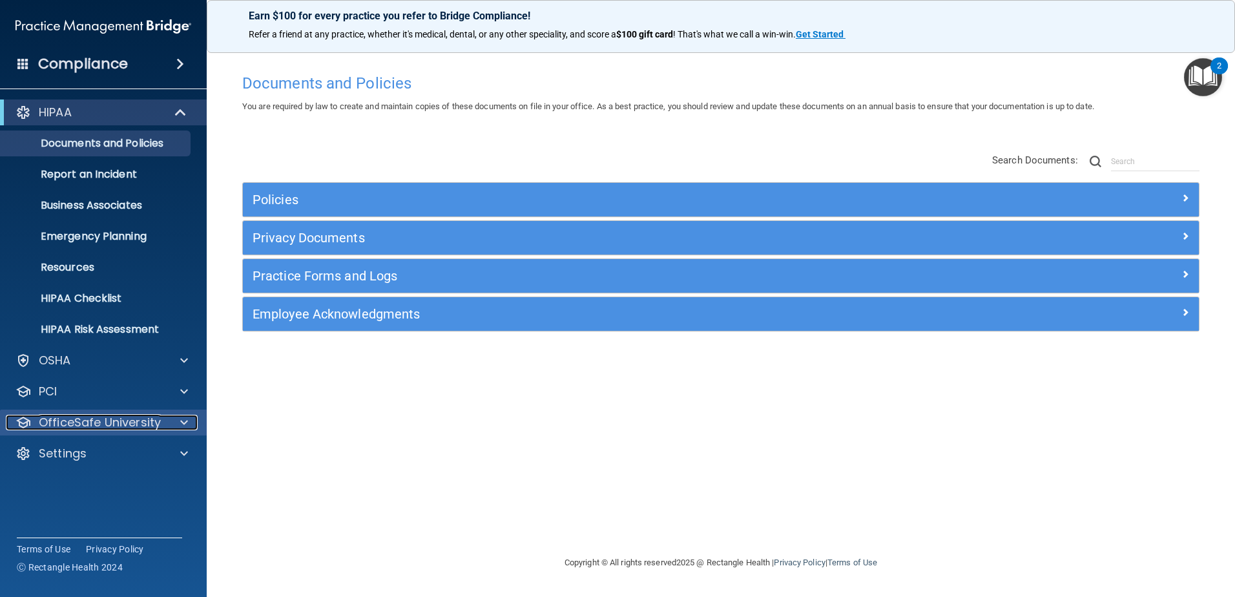
click at [105, 422] on p "OfficeSafe University" at bounding box center [100, 422] width 122 height 15
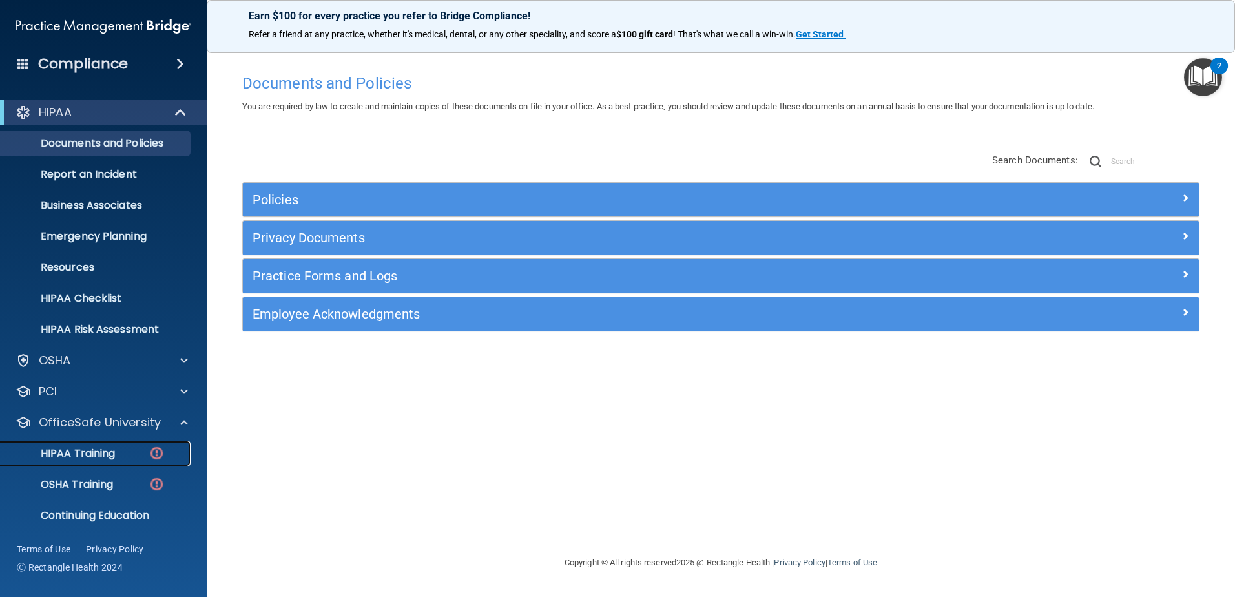
click at [120, 456] on div "HIPAA Training" at bounding box center [96, 453] width 176 height 13
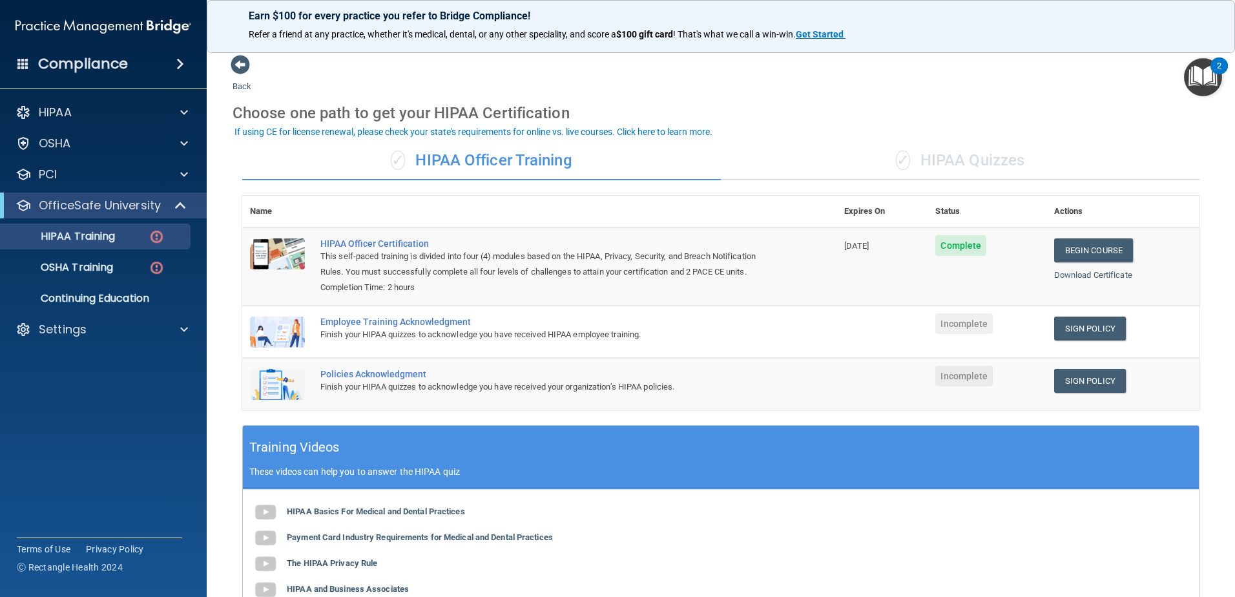
click at [1215, 74] on img "Open Resource Center, 2 new notifications" at bounding box center [1203, 77] width 38 height 38
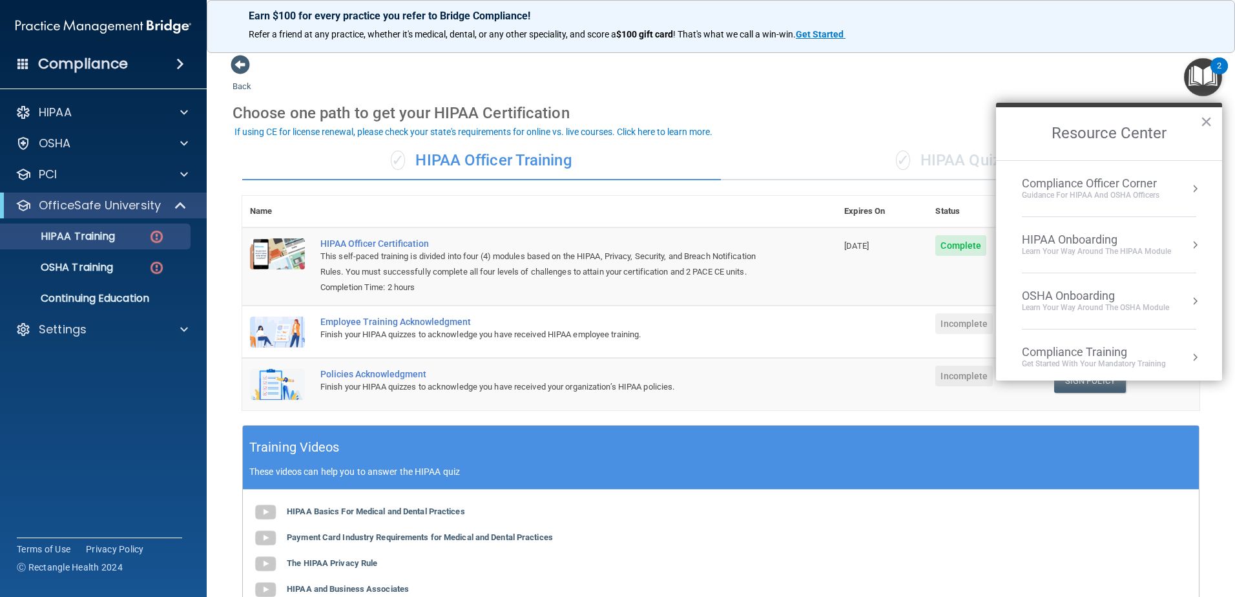
click at [872, 96] on div "Choose one path to get your HIPAA Certification" at bounding box center [720, 112] width 976 height 37
click at [836, 75] on div "Back Choose one path to get your HIPAA Certification ✓ HIPAA Officer Training ✓…" at bounding box center [720, 414] width 976 height 720
click at [1209, 118] on button "×" at bounding box center [1206, 121] width 12 height 21
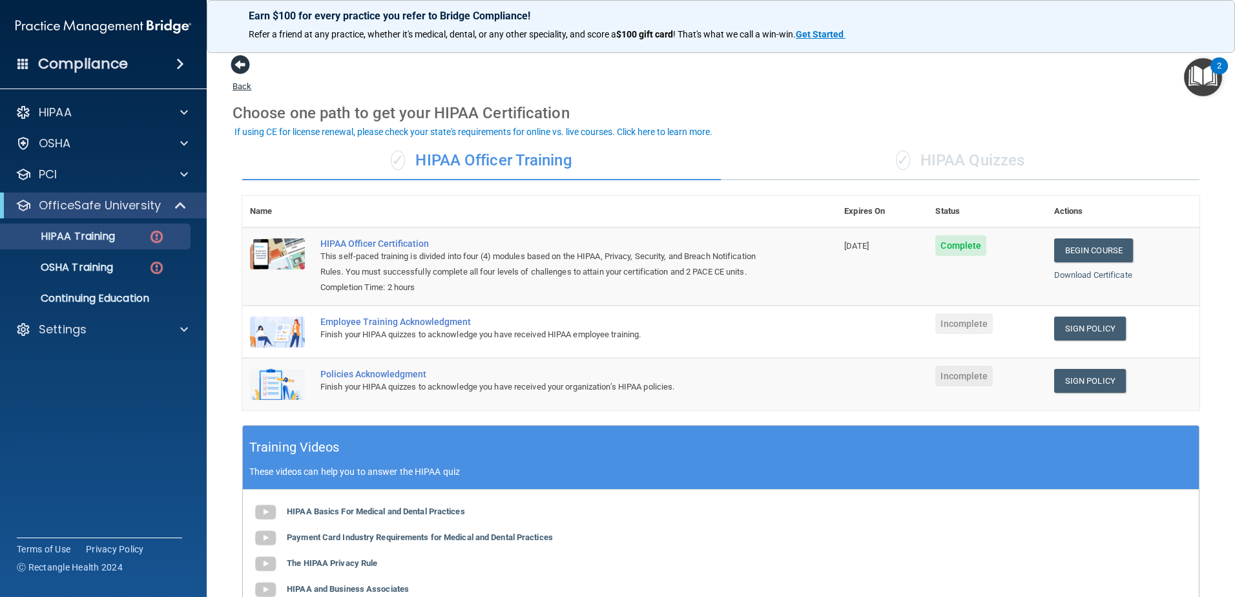
click at [237, 65] on span at bounding box center [240, 64] width 19 height 19
